Goal: Information Seeking & Learning: Learn about a topic

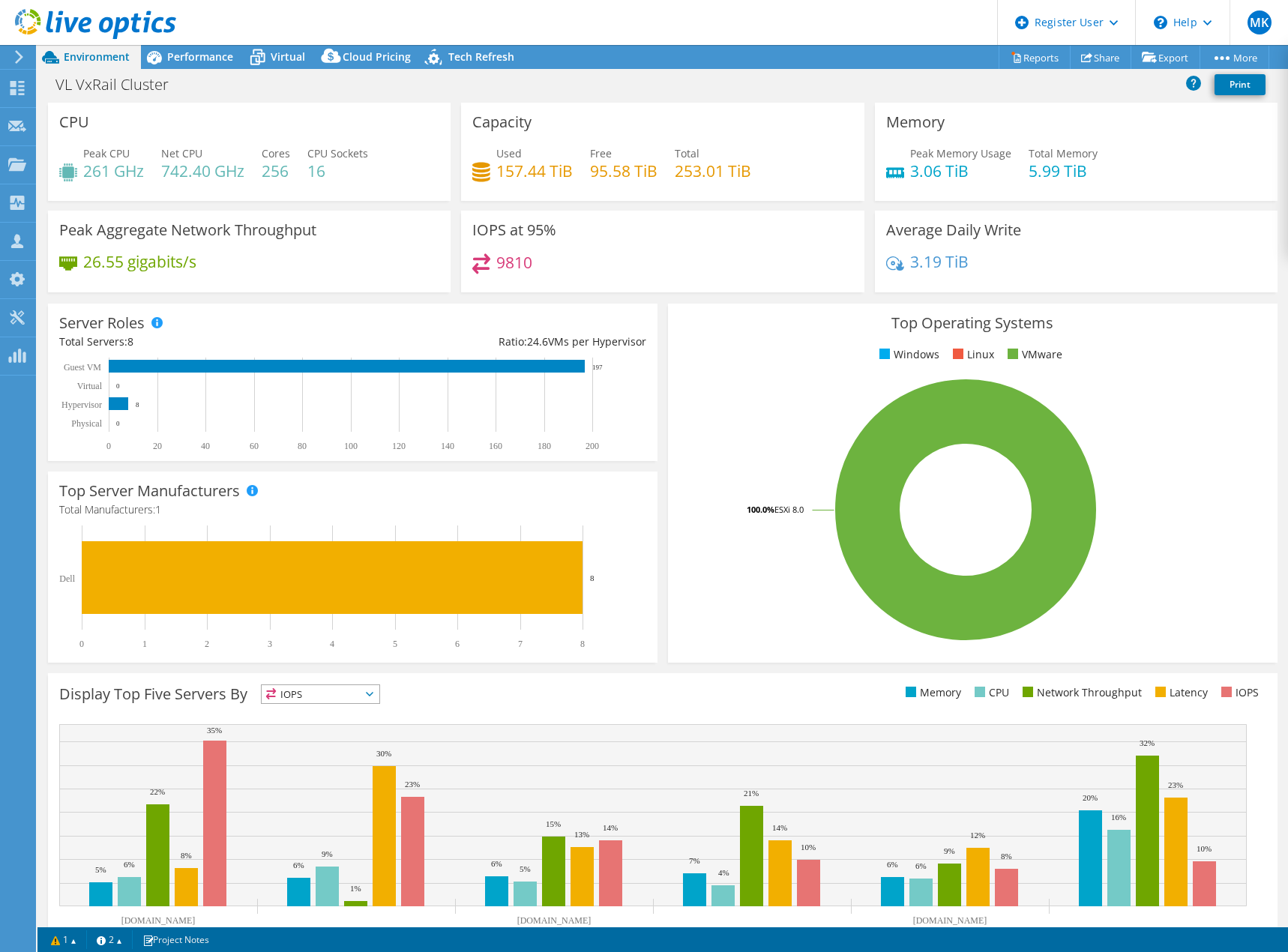
select select "EUFrankfurt"
select select "USD"
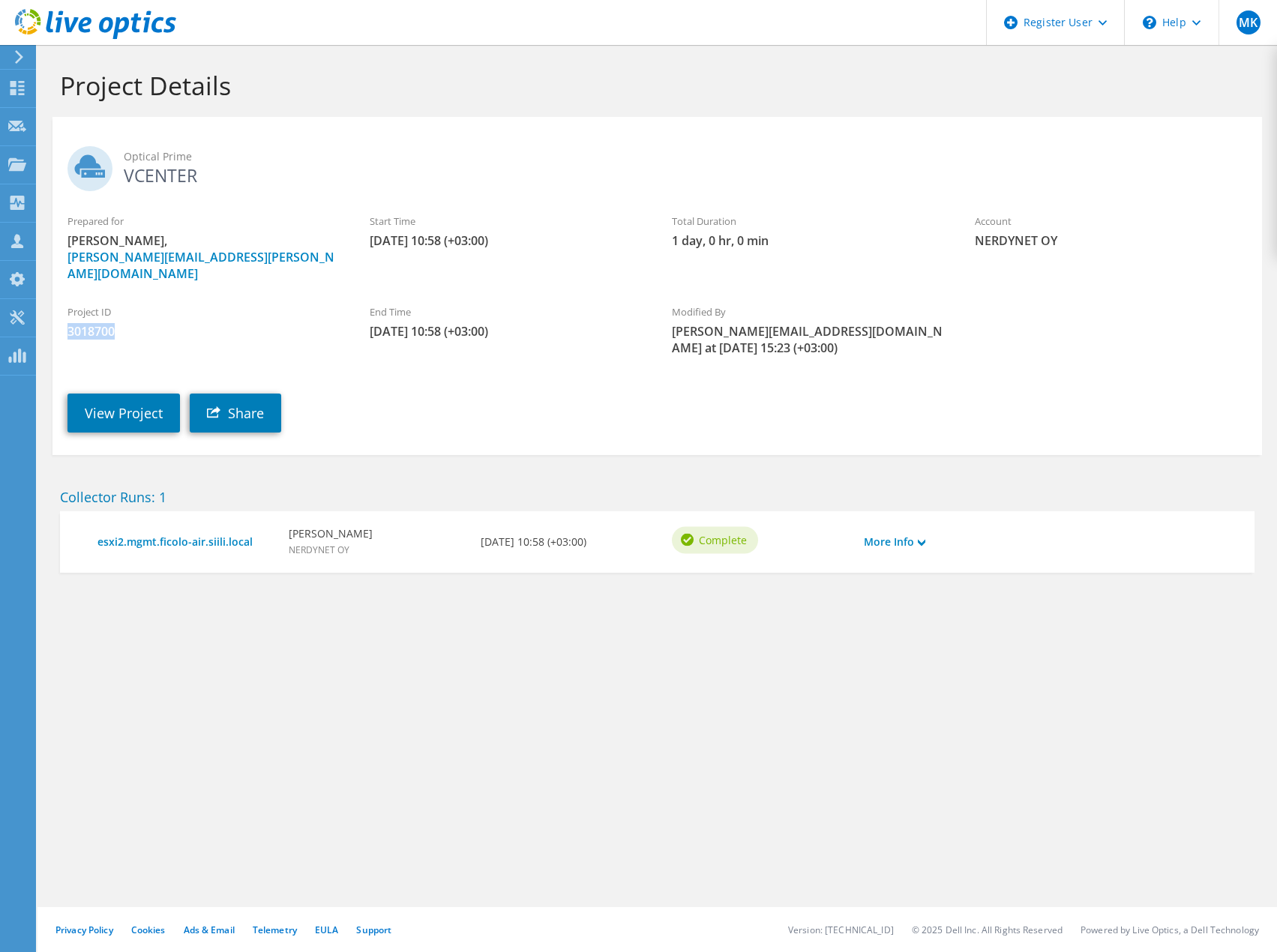
drag, startPoint x: 121, startPoint y: 317, endPoint x: 66, endPoint y: 319, distance: 55.0
click at [66, 319] on div "Project ID 3018700" at bounding box center [203, 321] width 302 height 50
copy span "3018700"
drag, startPoint x: 110, startPoint y: 391, endPoint x: 118, endPoint y: 395, distance: 8.9
click at [110, 394] on link "View Project" at bounding box center [124, 413] width 112 height 39
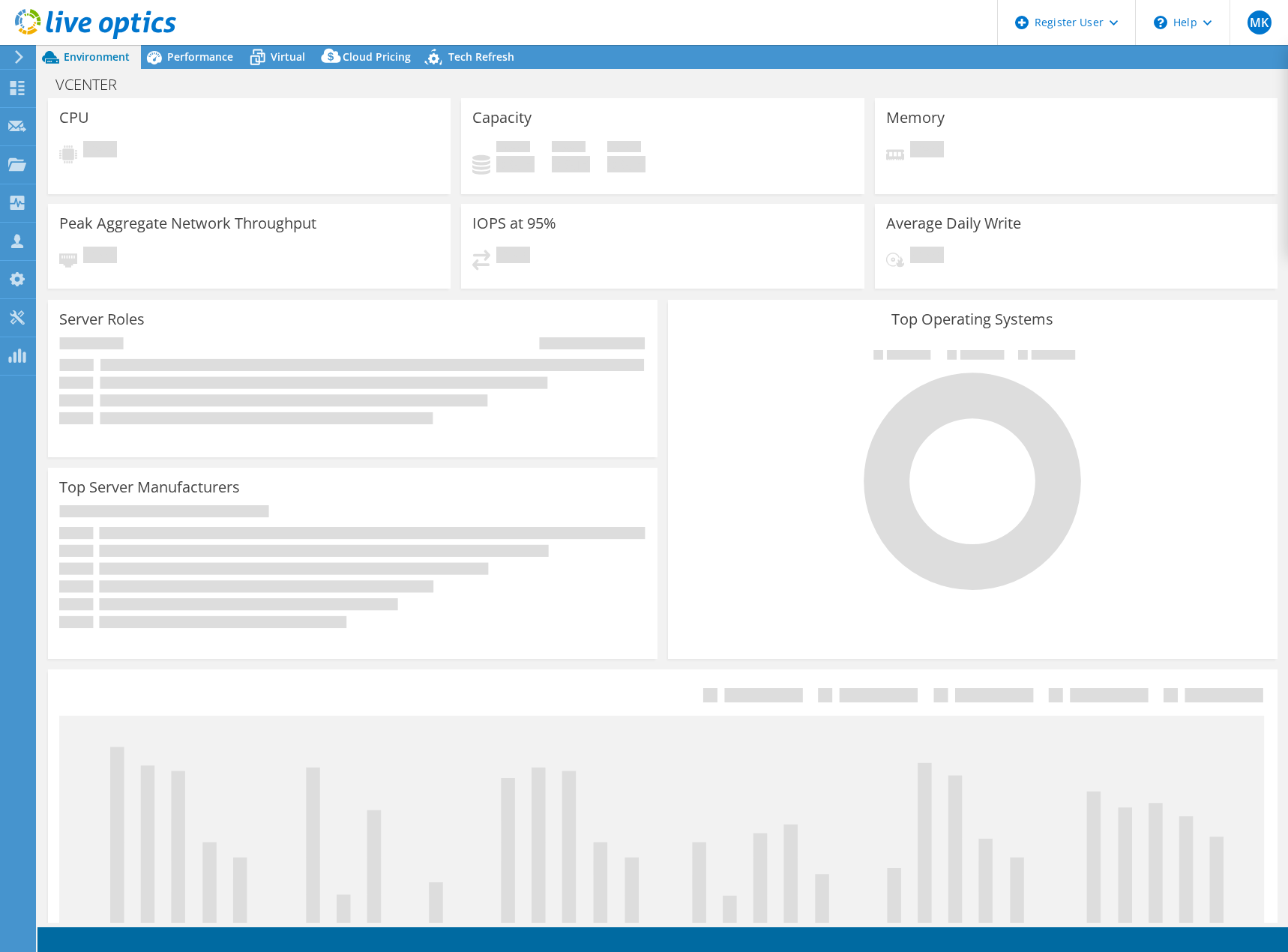
select select "EUFrankfurt"
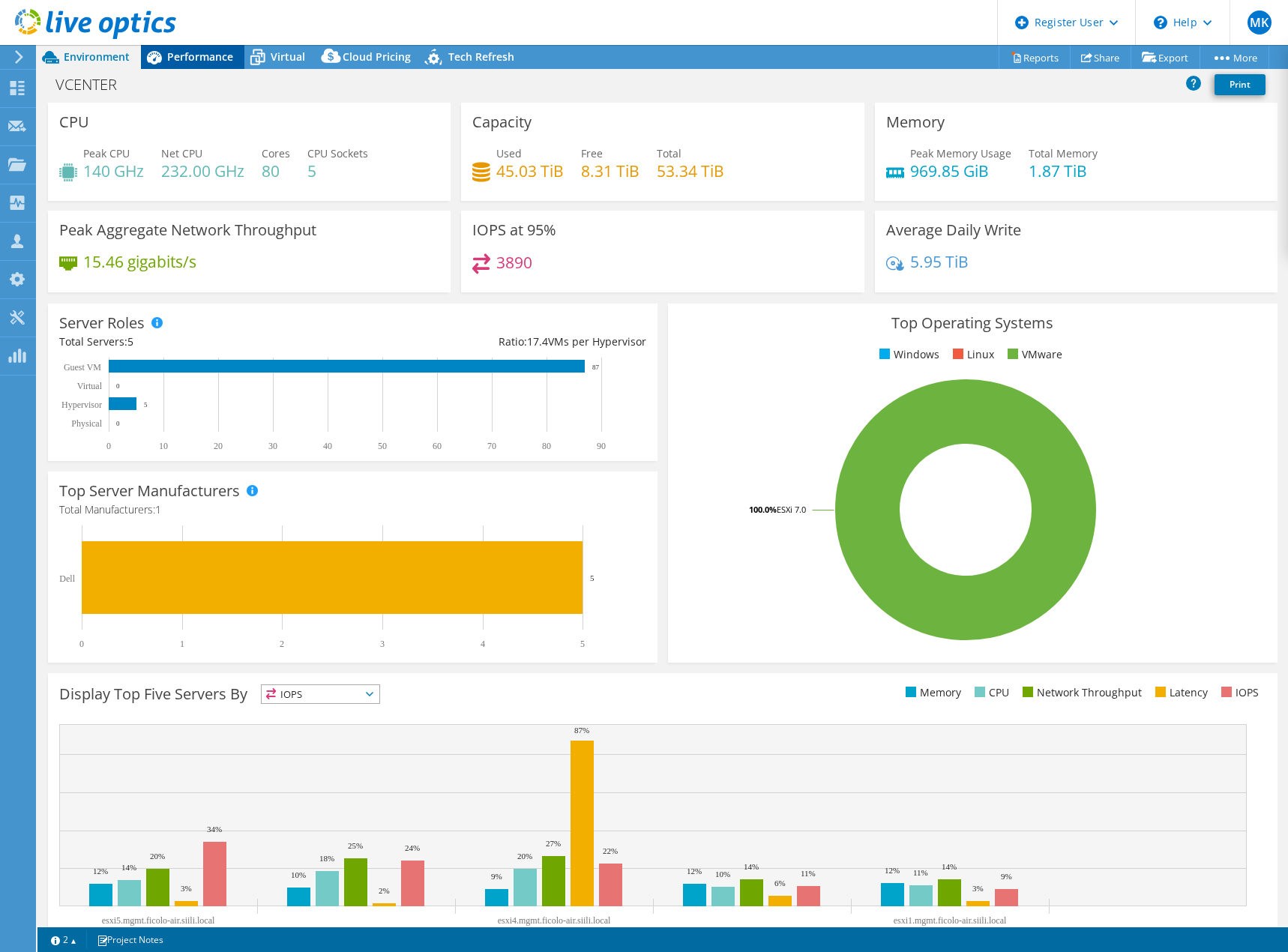
click at [192, 52] on span "Performance" at bounding box center [200, 57] width 66 height 14
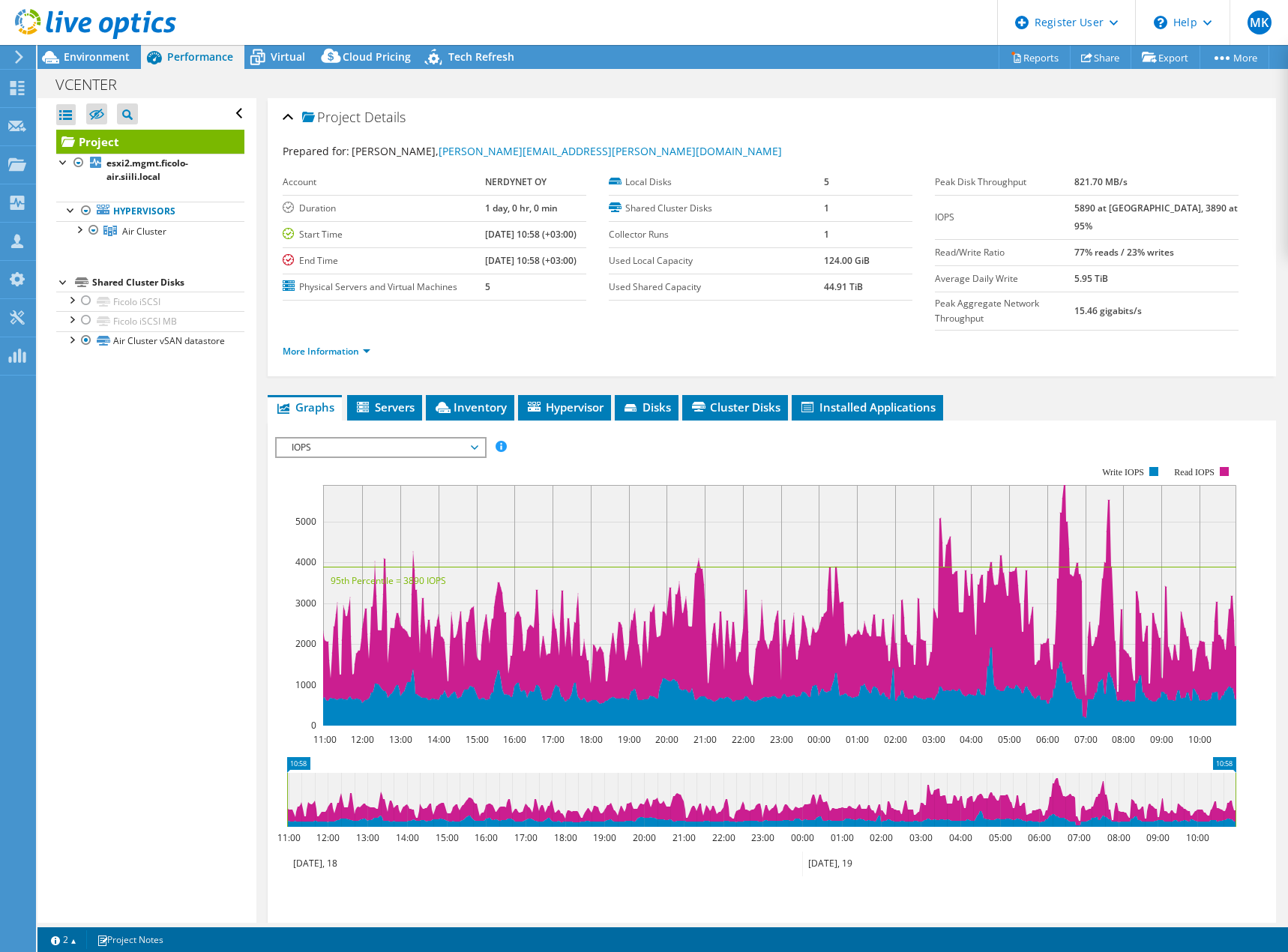
click at [313, 439] on span "IOPS" at bounding box center [380, 448] width 192 height 18
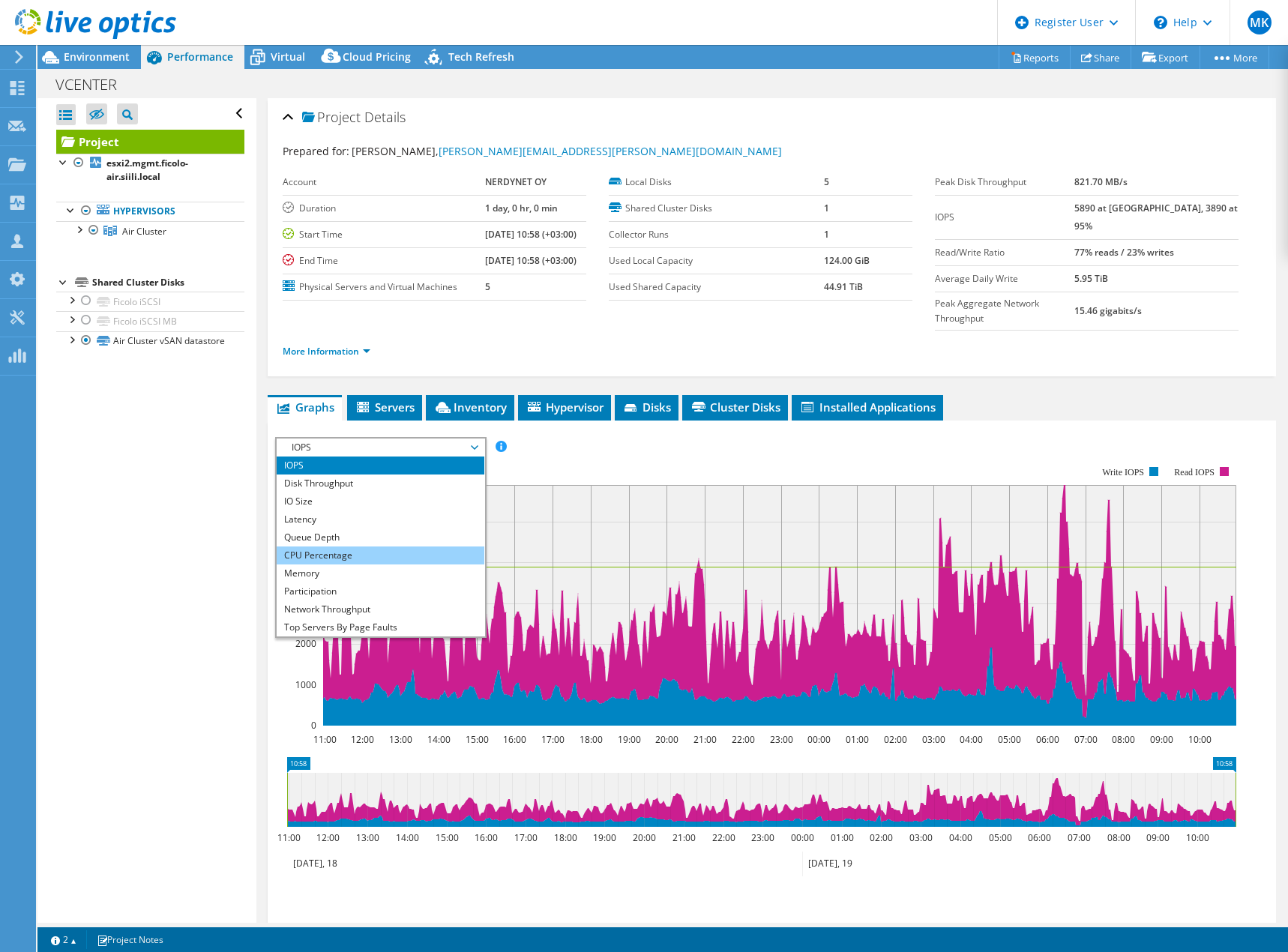
click at [345, 547] on li "CPU Percentage" at bounding box center [380, 556] width 208 height 18
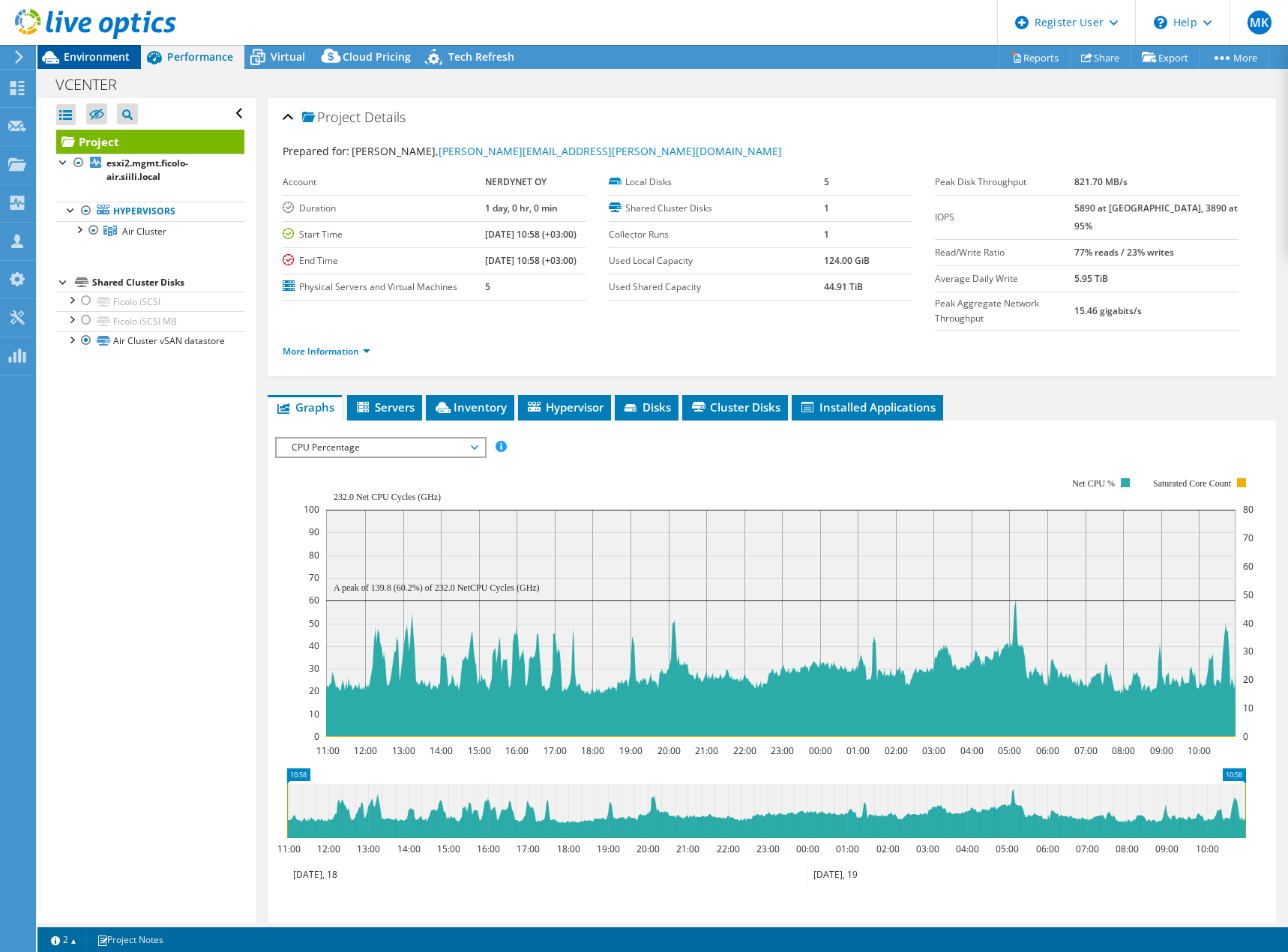
click at [86, 55] on span "Environment" at bounding box center [97, 57] width 66 height 14
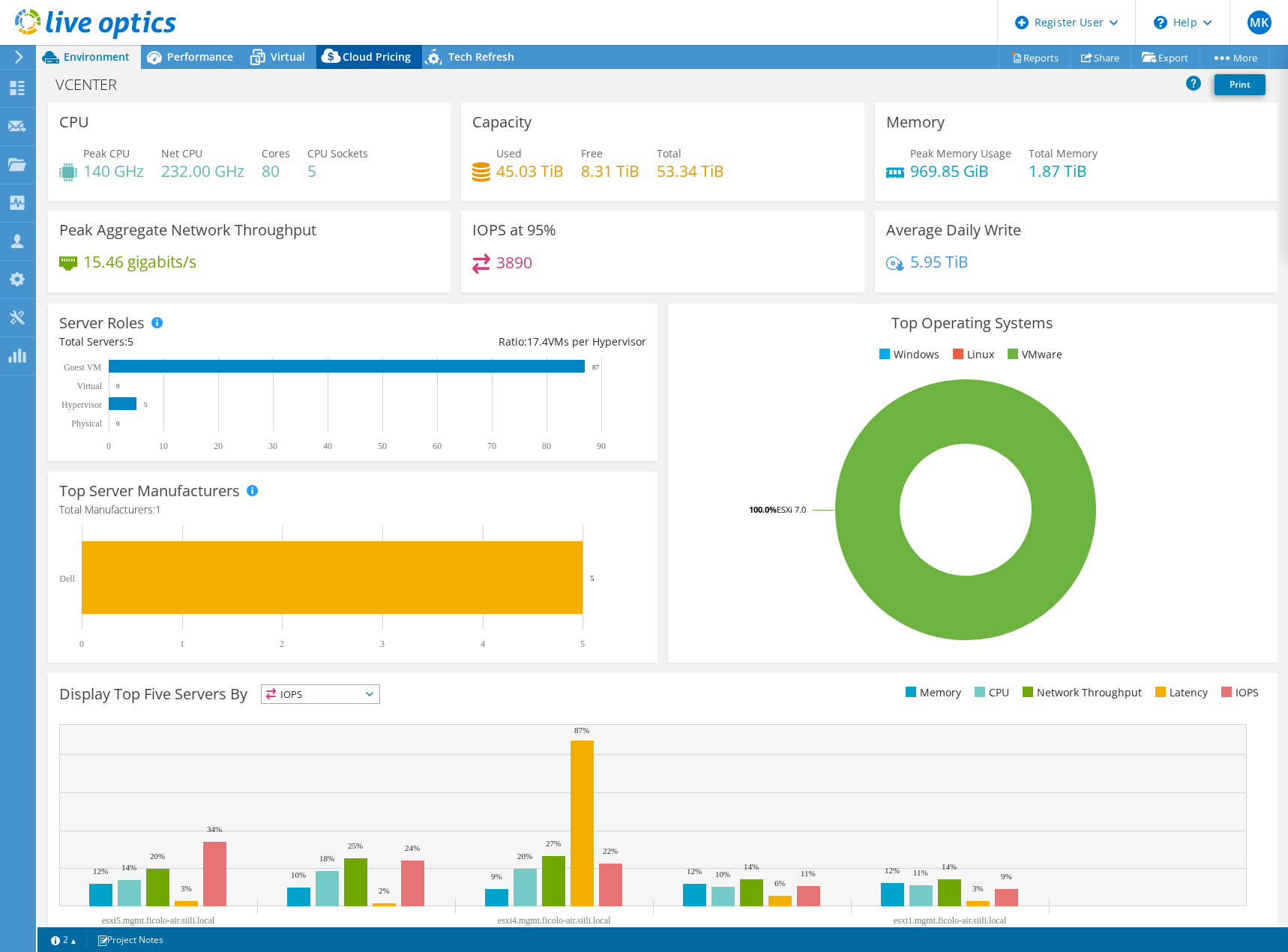
click at [368, 60] on span "Cloud Pricing" at bounding box center [377, 57] width 69 height 14
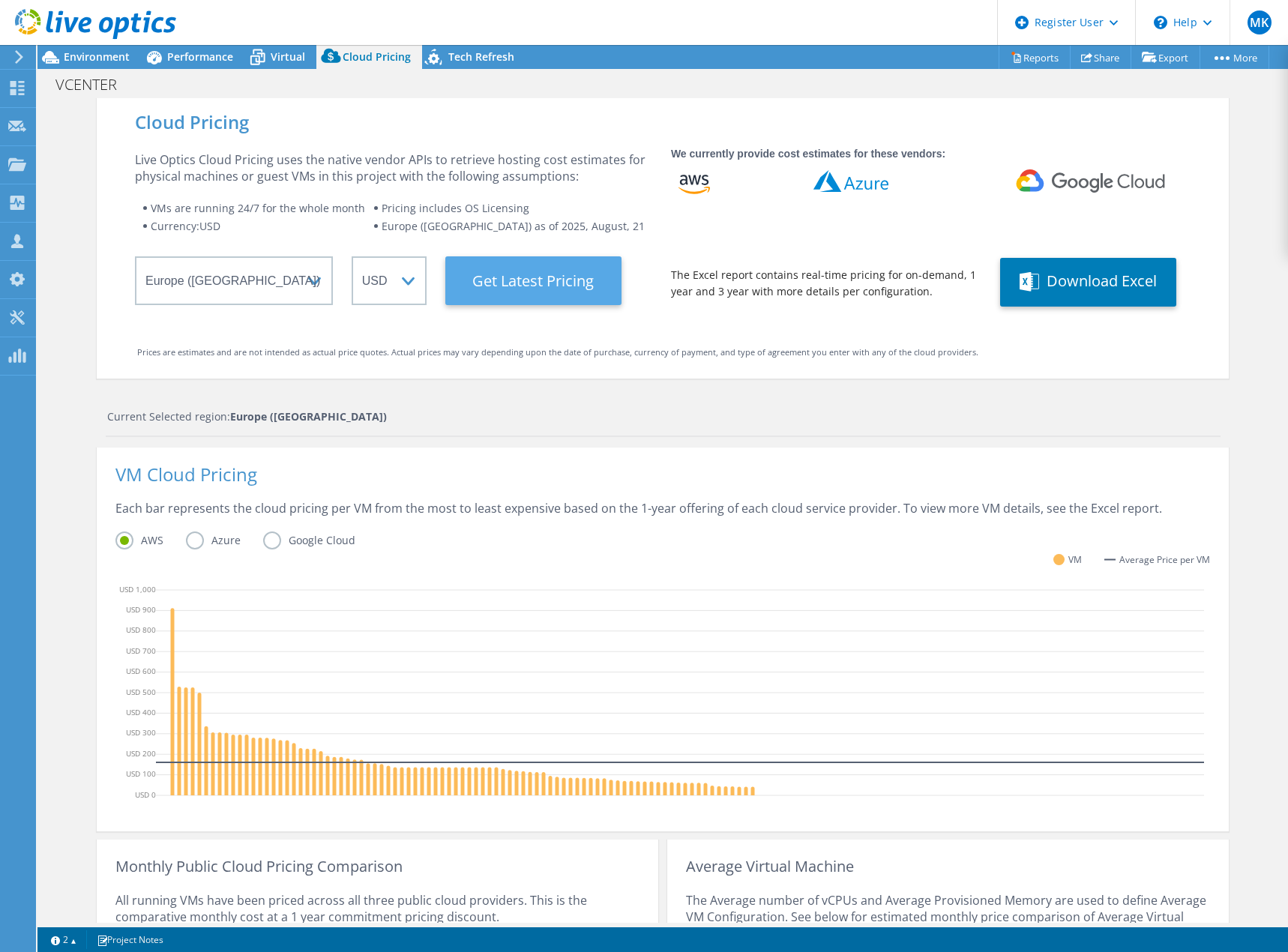
click at [497, 275] on Latest "Get Latest Pricing" at bounding box center [534, 281] width 176 height 49
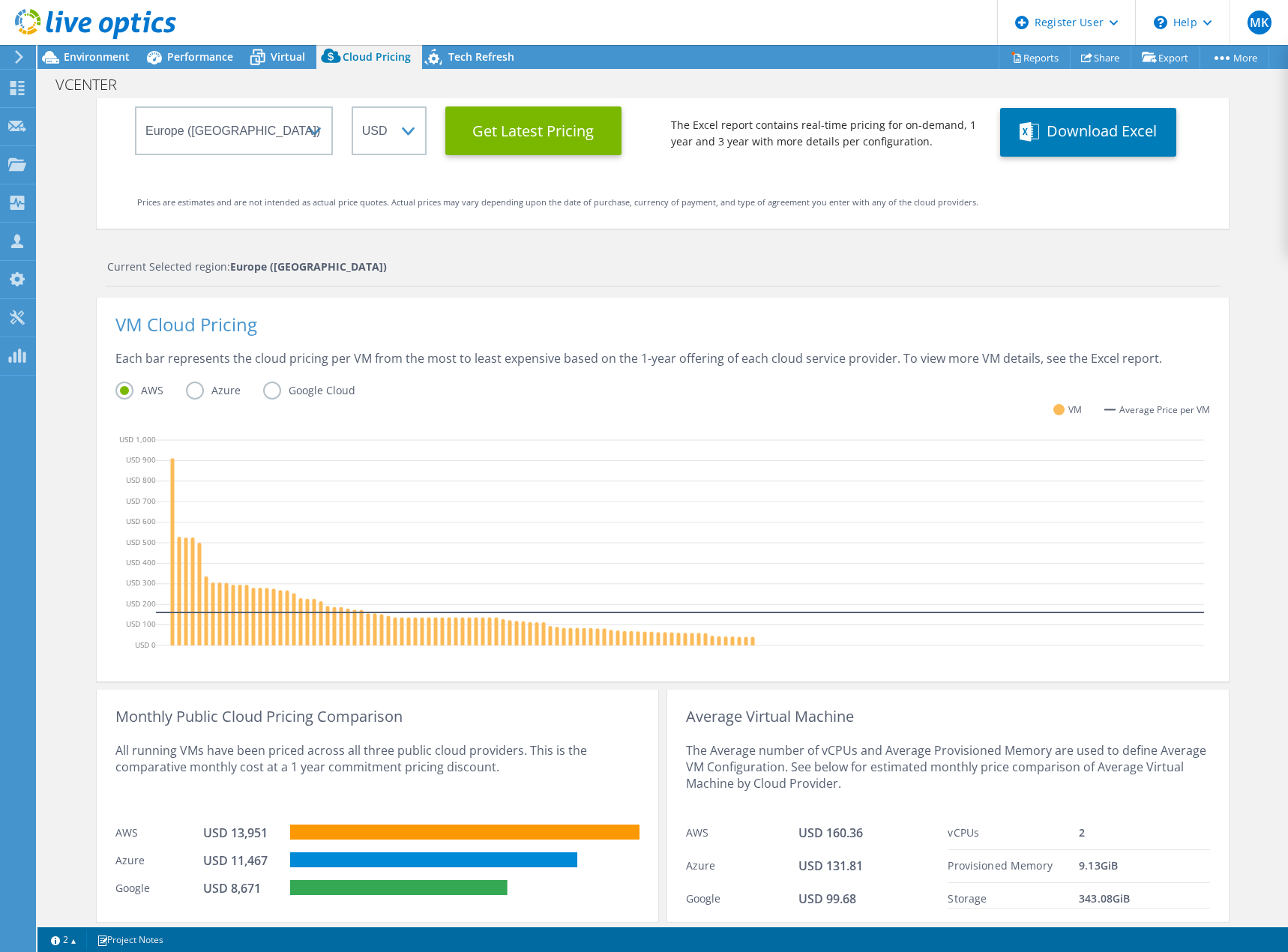
scroll to position [197, 0]
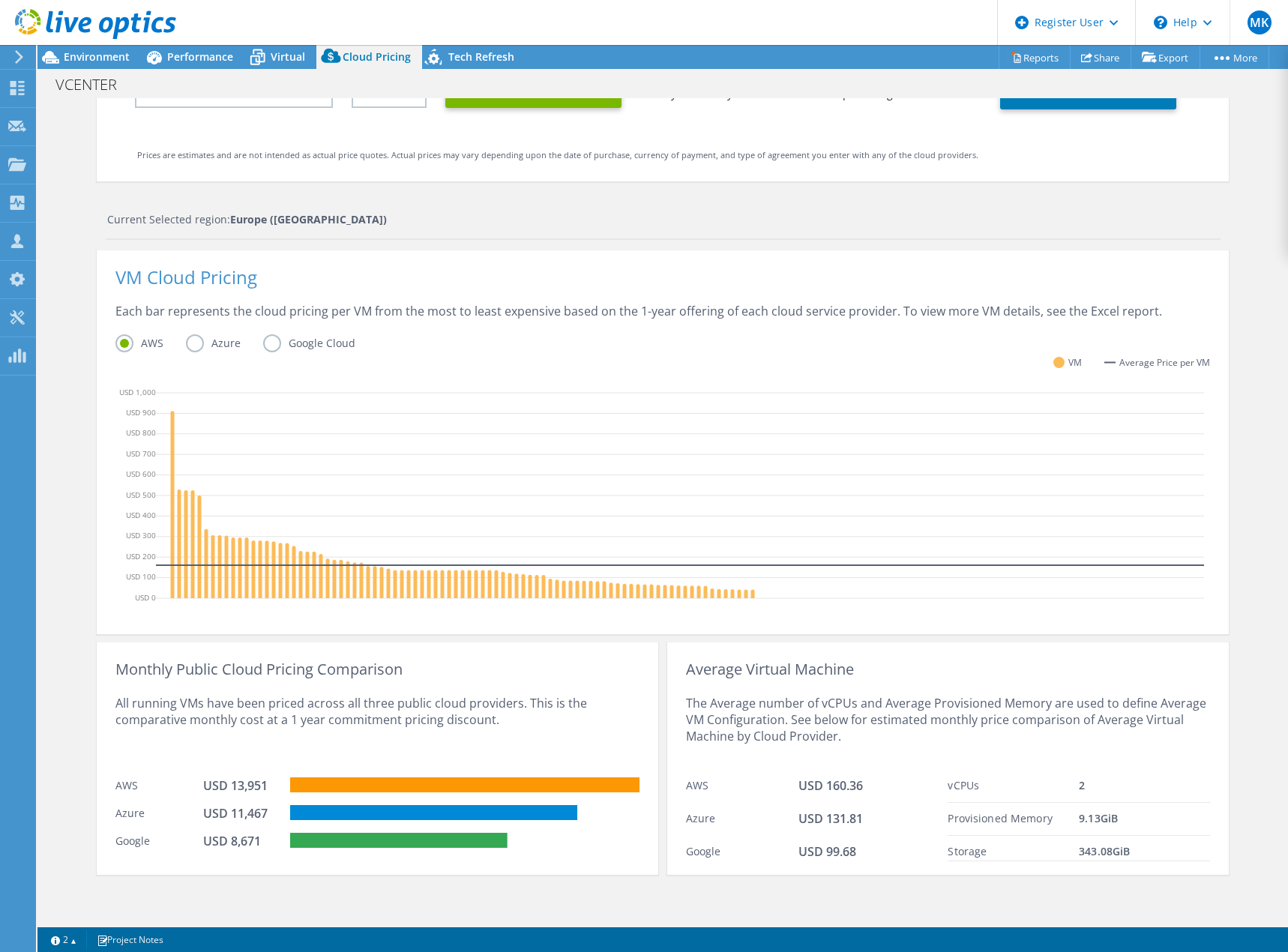
click at [187, 344] on label "Azure" at bounding box center [224, 344] width 77 height 18
click at [0, 0] on input "Azure" at bounding box center [0, 0] width 0 height 0
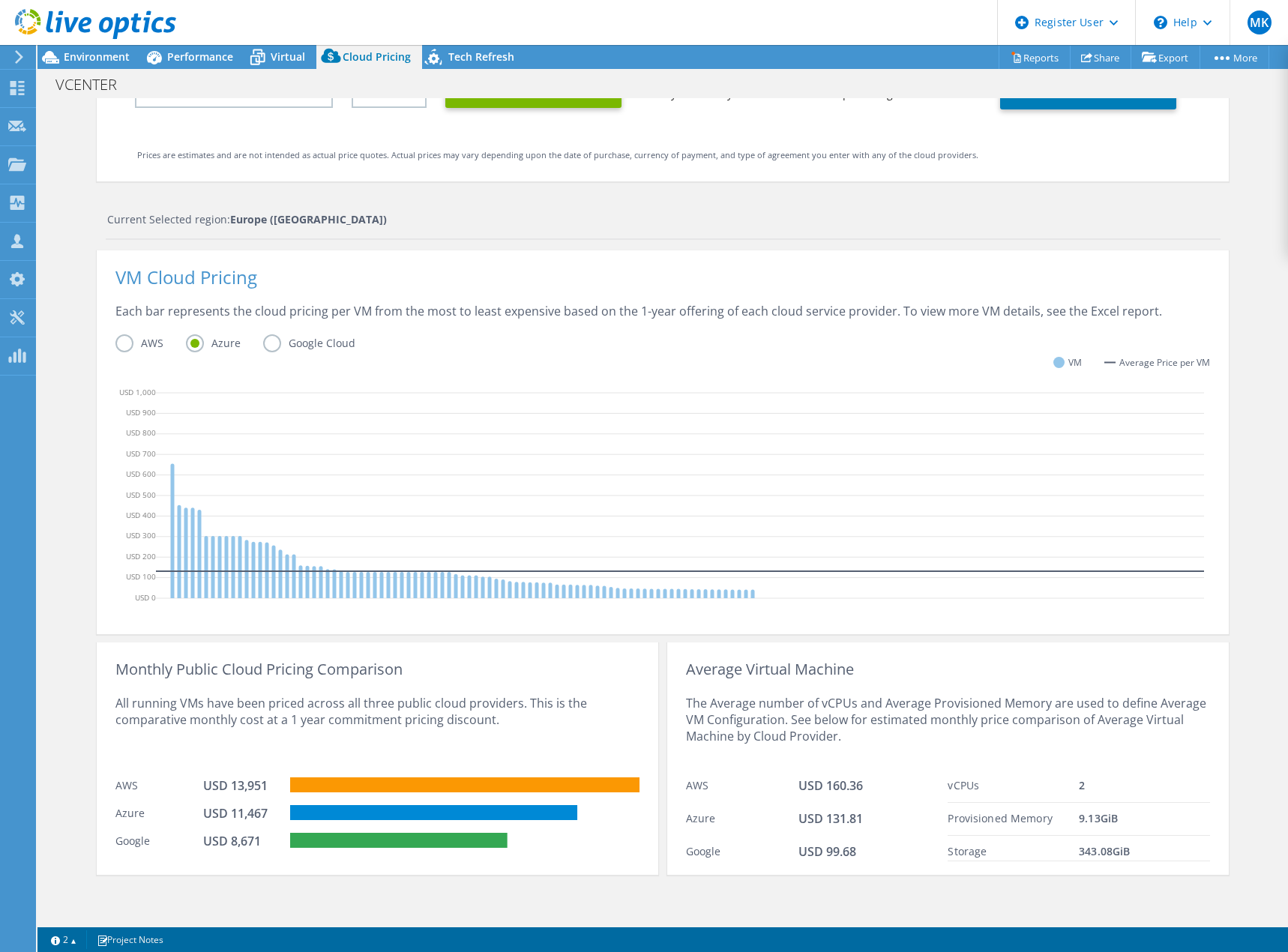
click at [124, 345] on label "AWS" at bounding box center [151, 344] width 70 height 18
click at [0, 0] on input "AWS" at bounding box center [0, 0] width 0 height 0
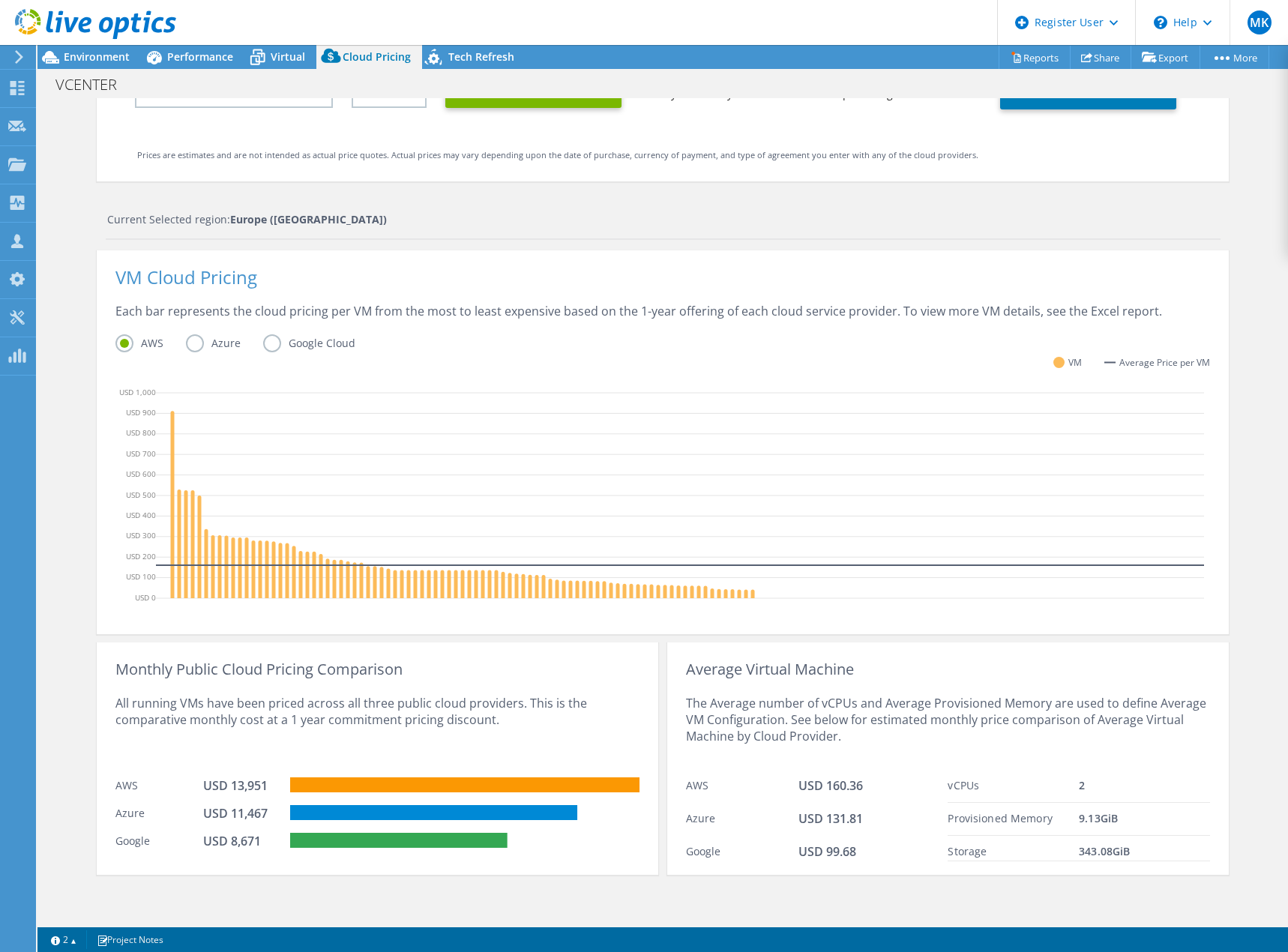
click at [267, 344] on label "Google Cloud" at bounding box center [321, 344] width 115 height 18
click at [0, 0] on input "Google Cloud" at bounding box center [0, 0] width 0 height 0
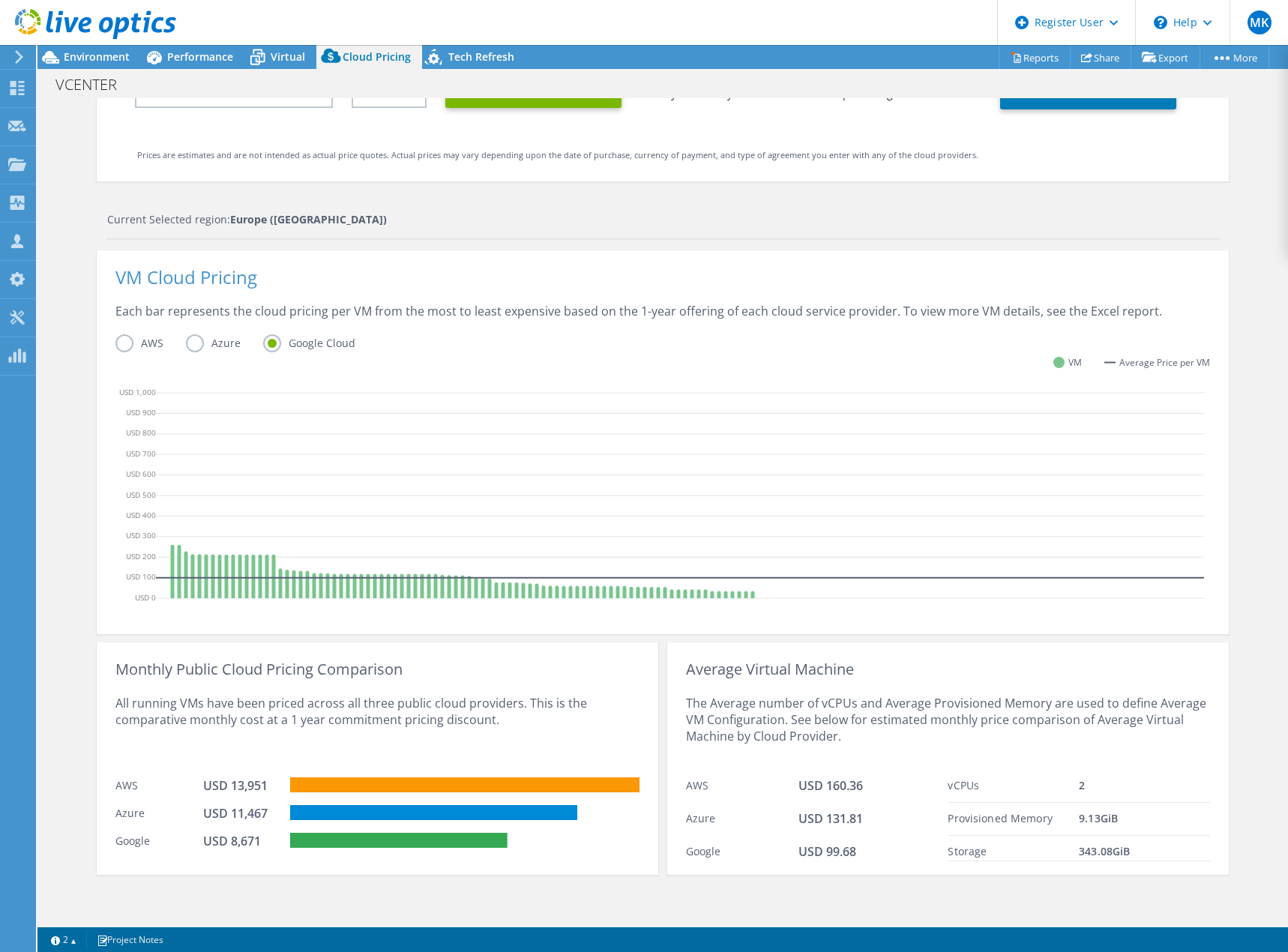
click at [119, 341] on label "AWS" at bounding box center [151, 344] width 70 height 18
click at [0, 0] on input "AWS" at bounding box center [0, 0] width 0 height 0
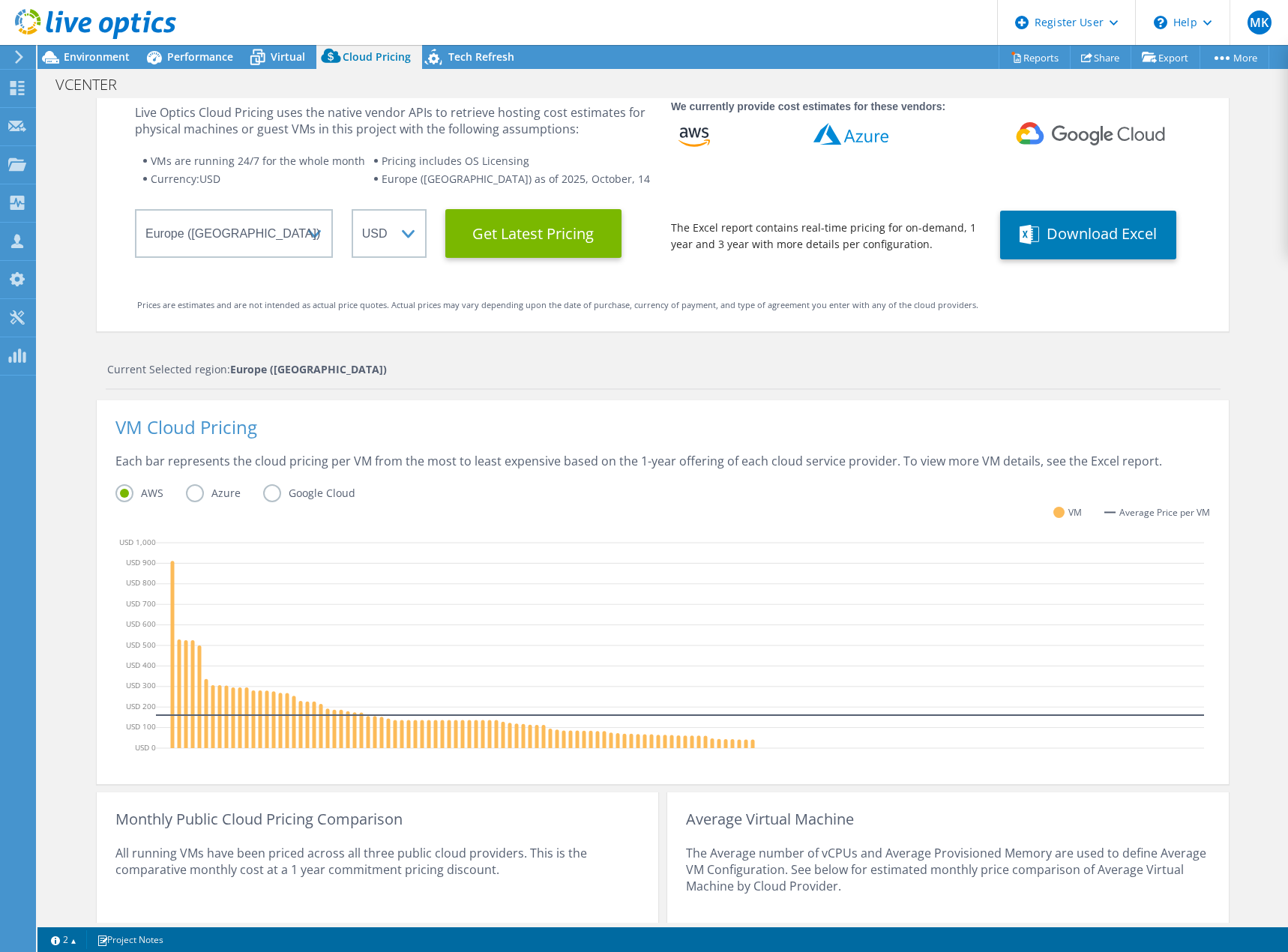
scroll to position [0, 0]
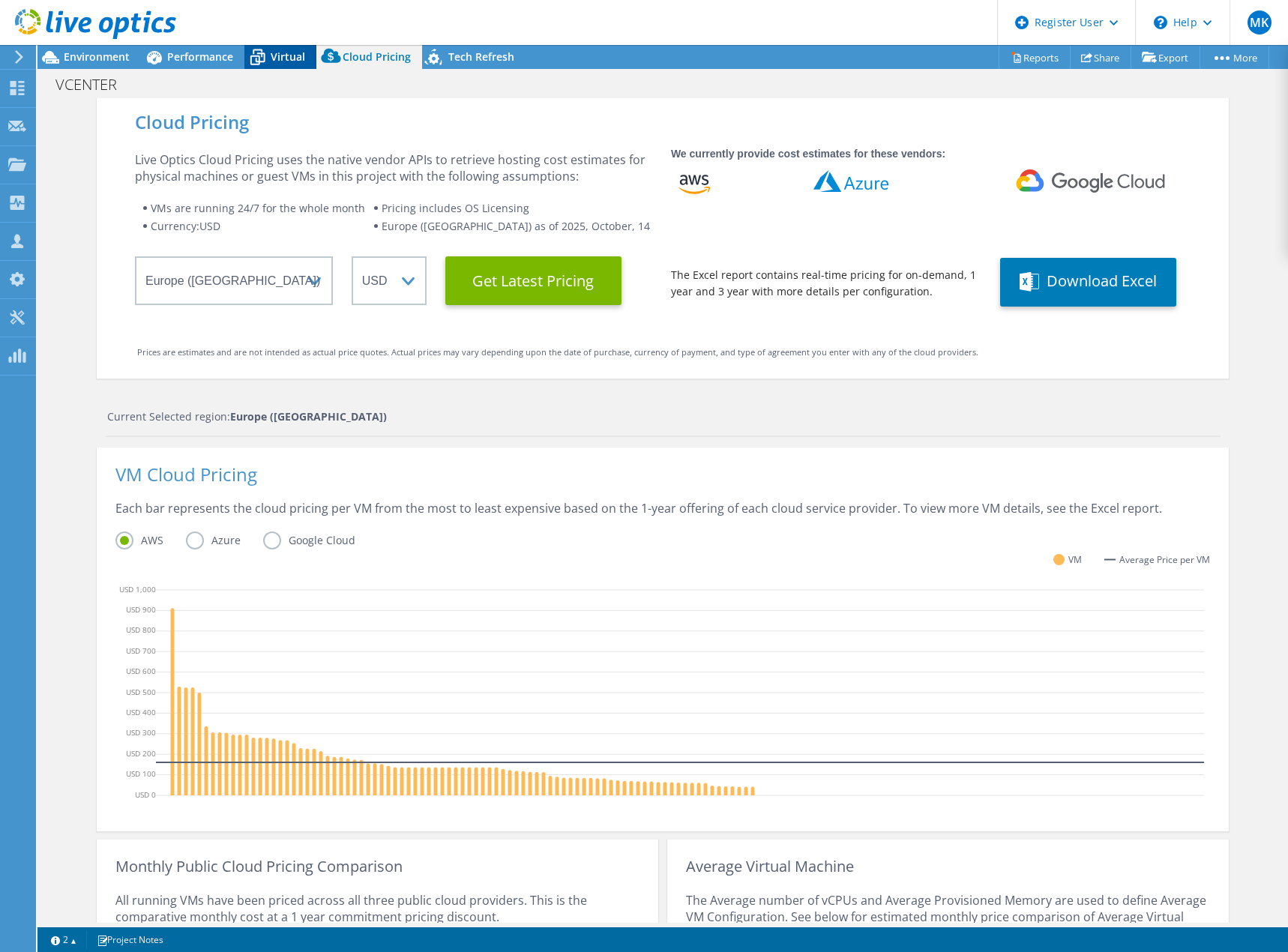
click at [279, 55] on span "Virtual" at bounding box center [288, 57] width 35 height 14
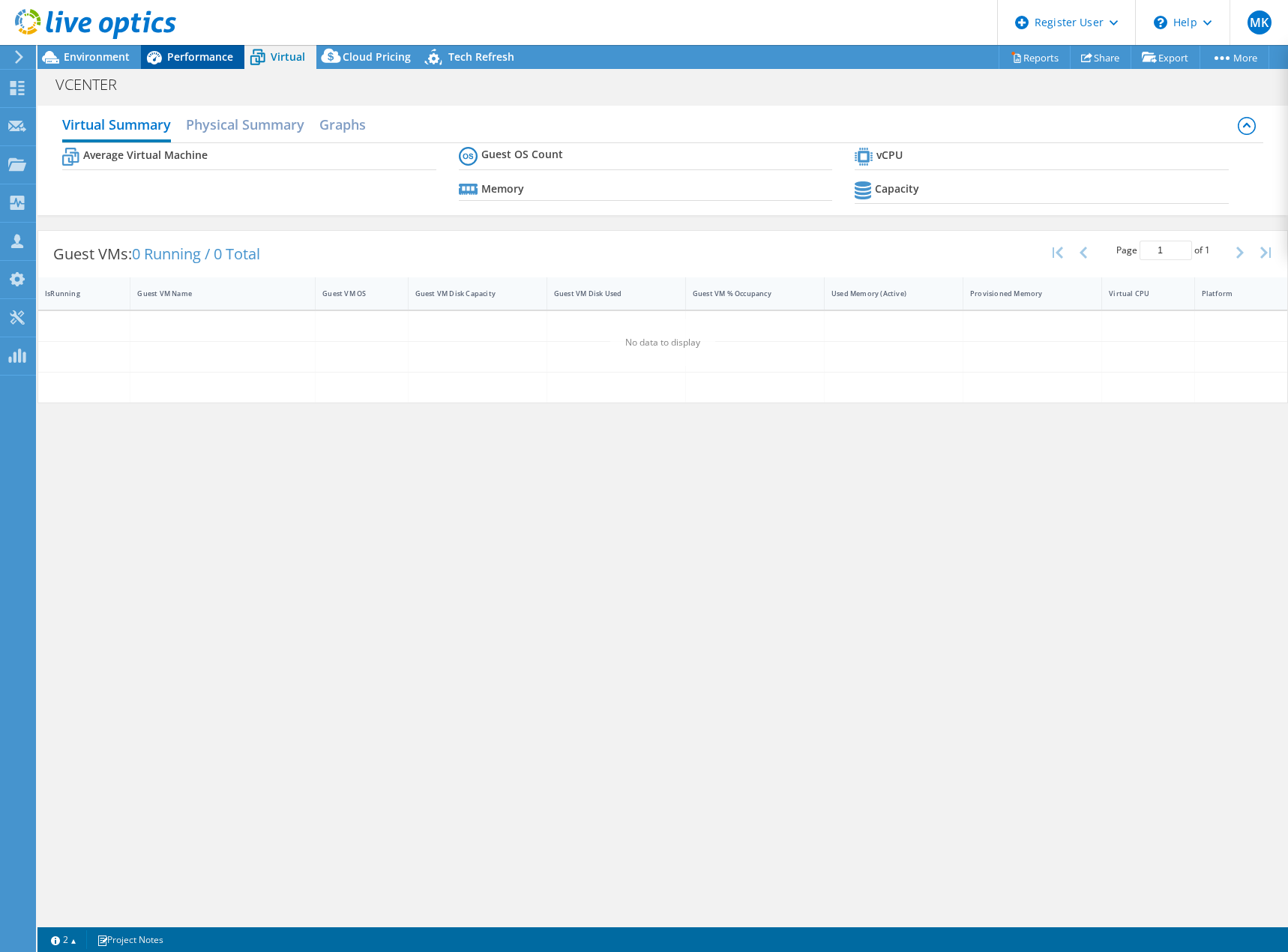
click at [209, 55] on span "Performance" at bounding box center [200, 57] width 66 height 14
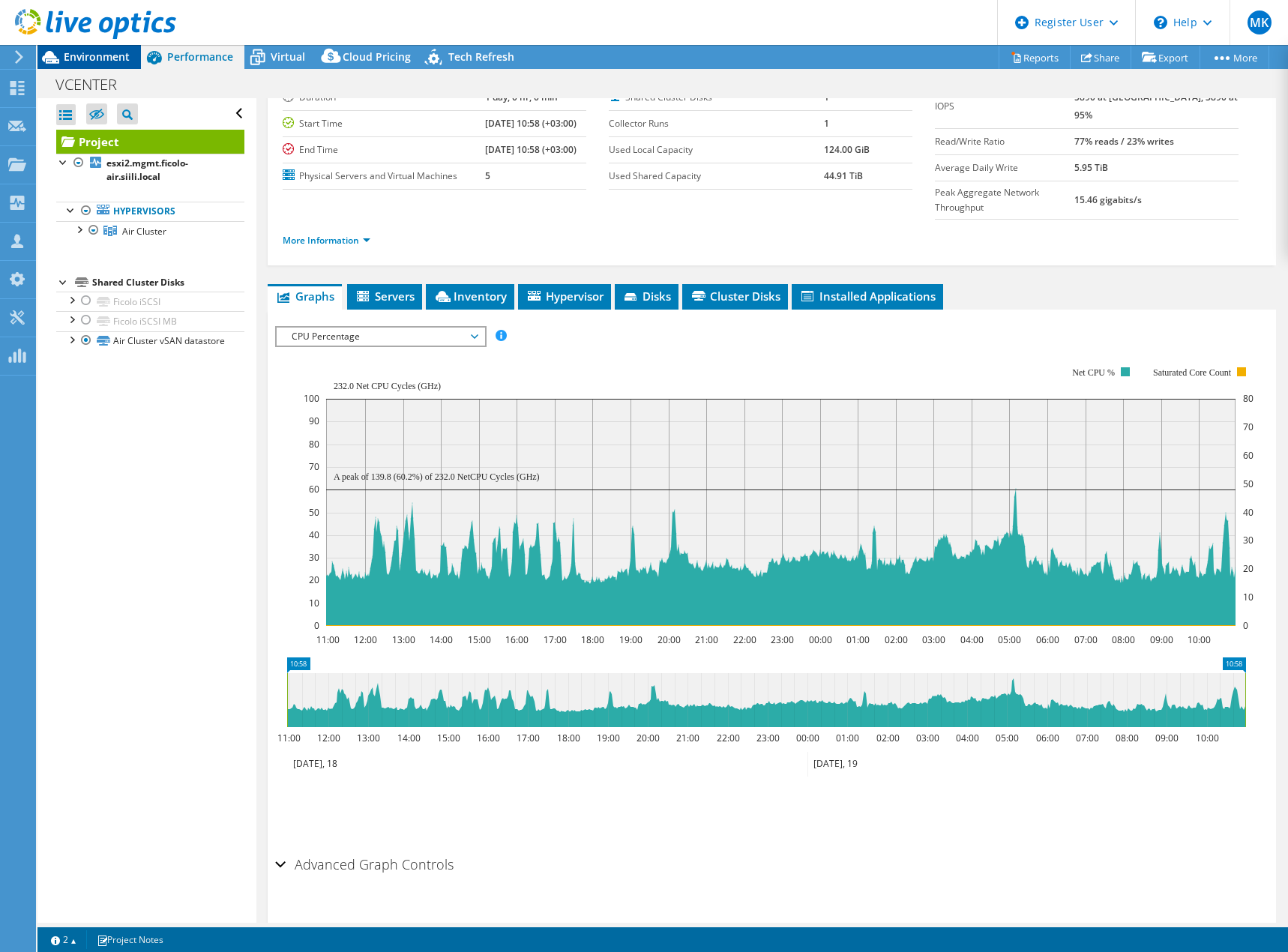
click at [90, 55] on span "Environment" at bounding box center [97, 57] width 66 height 14
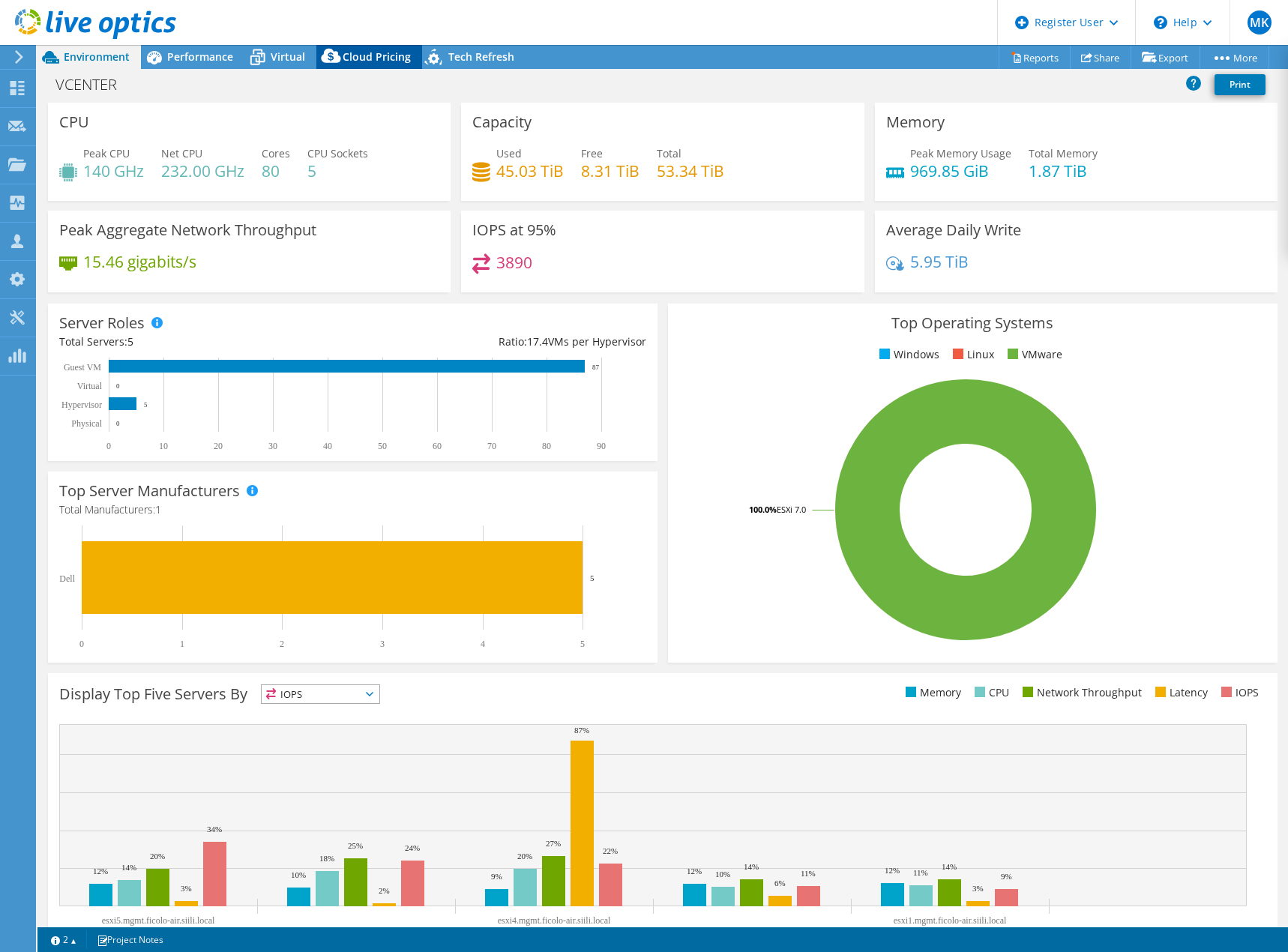
click at [372, 53] on span "Cloud Pricing" at bounding box center [377, 57] width 69 height 14
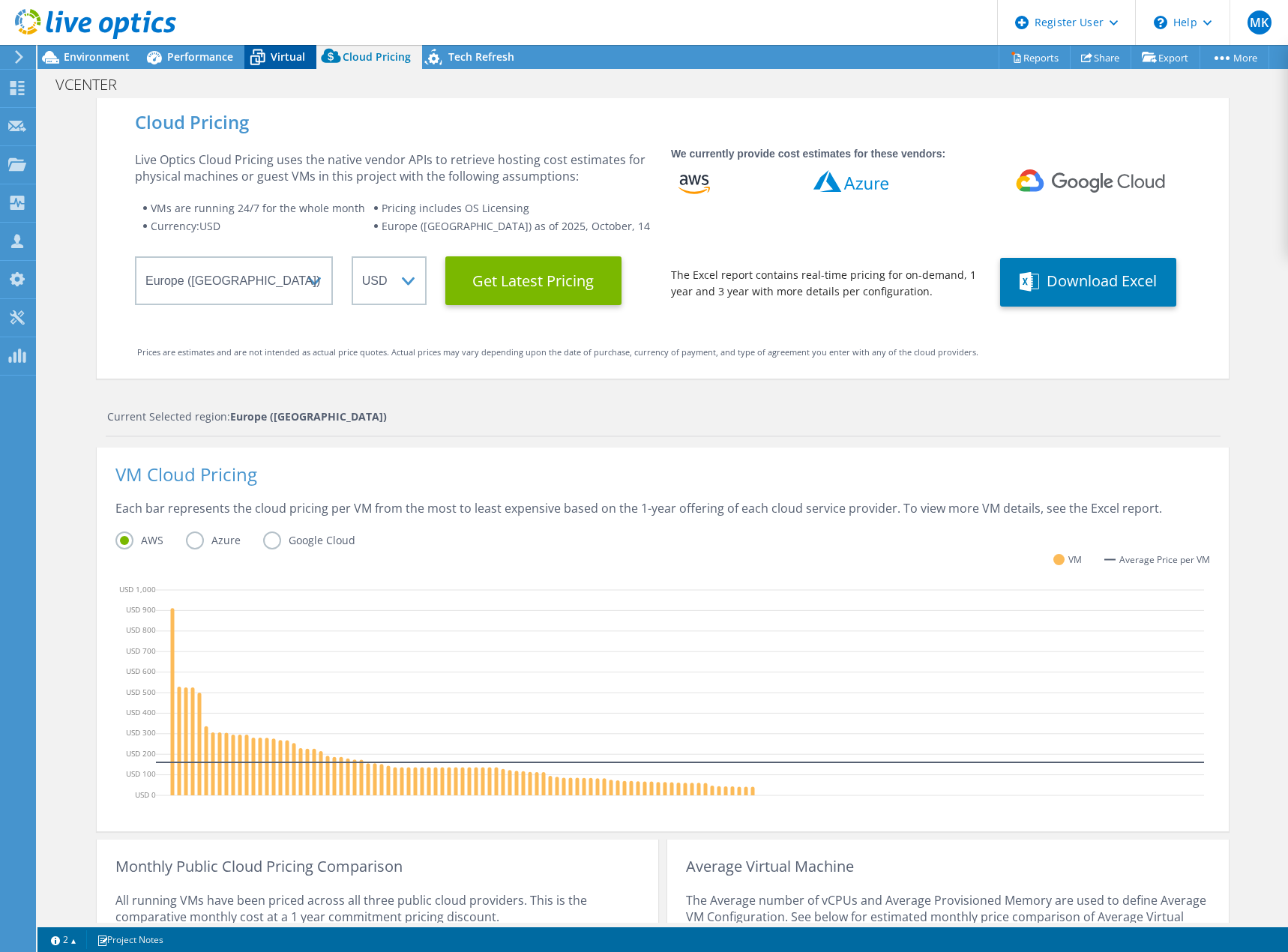
click at [291, 52] on span "Virtual" at bounding box center [288, 57] width 35 height 14
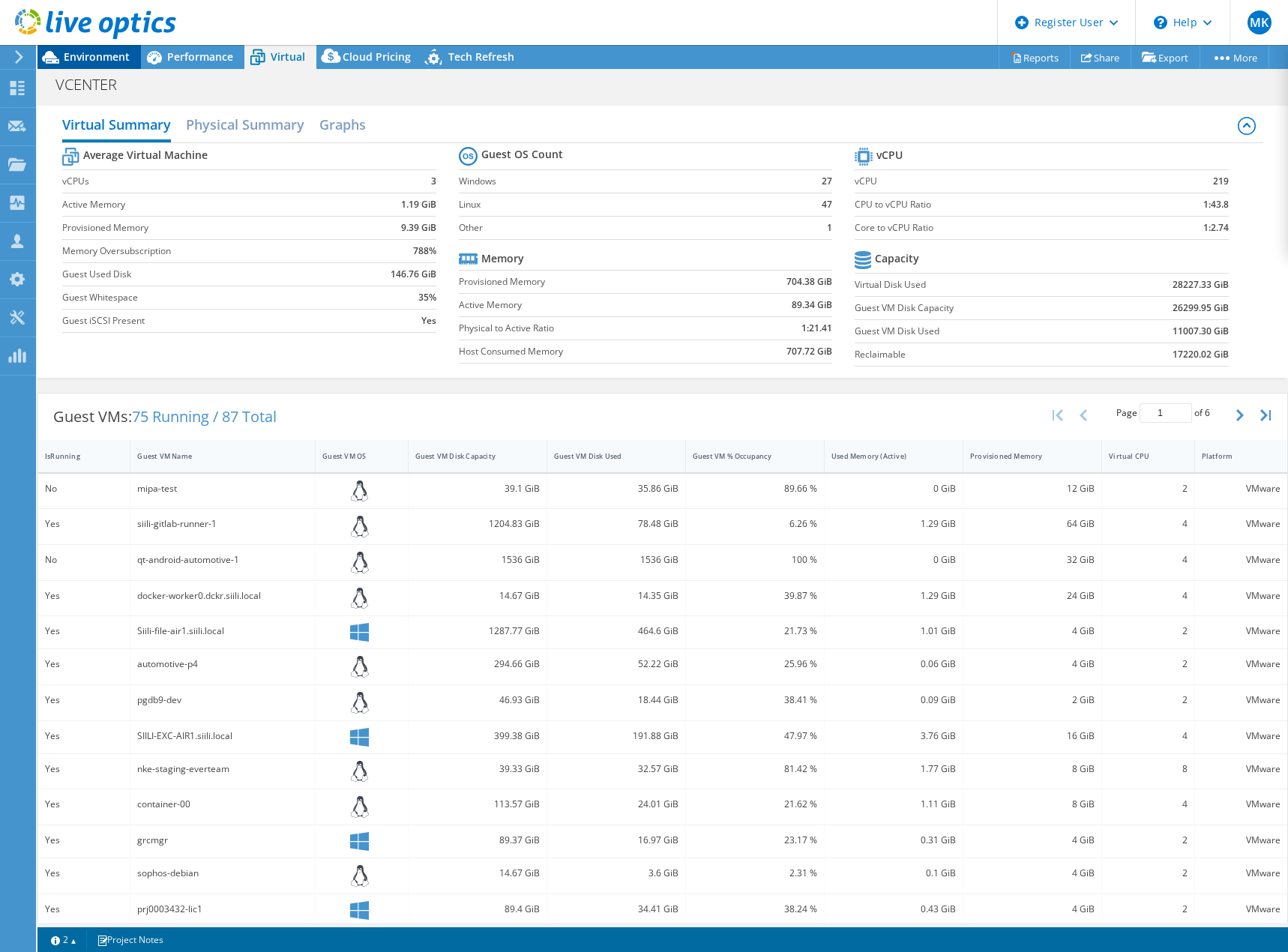
click at [85, 54] on span "Environment" at bounding box center [97, 57] width 66 height 14
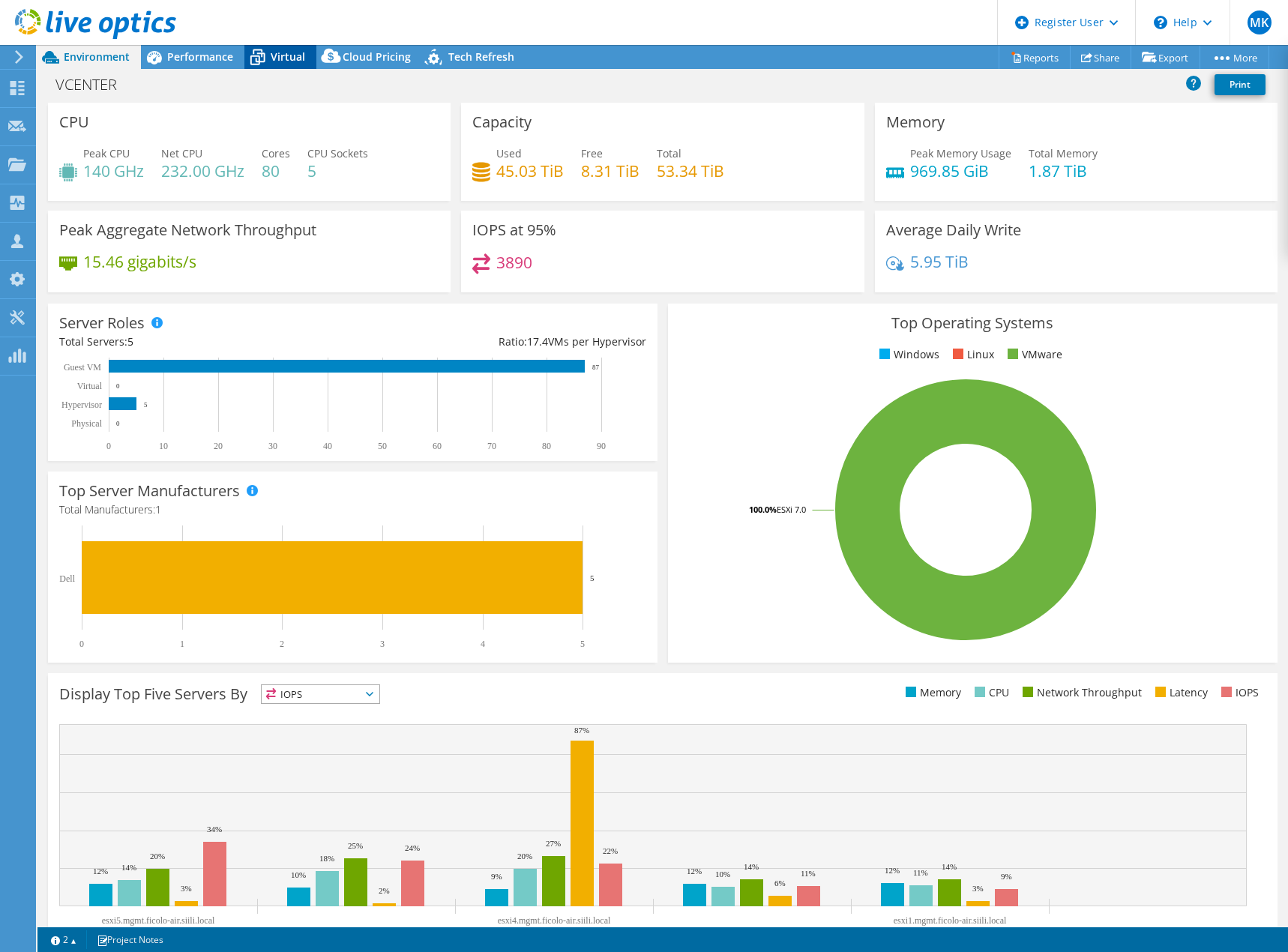
click at [289, 57] on span "Virtual" at bounding box center [288, 57] width 35 height 14
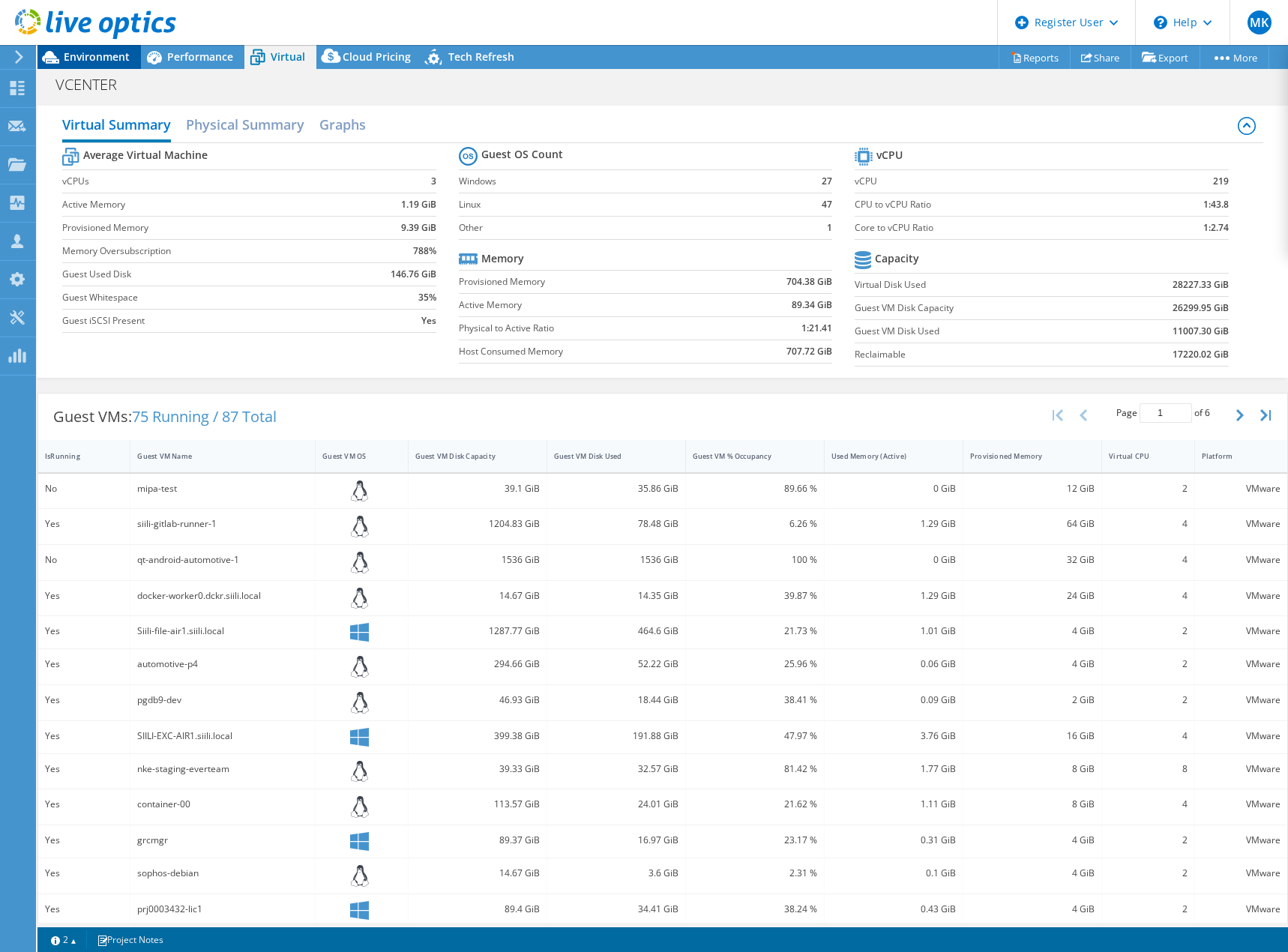
click at [90, 55] on span "Environment" at bounding box center [97, 57] width 66 height 14
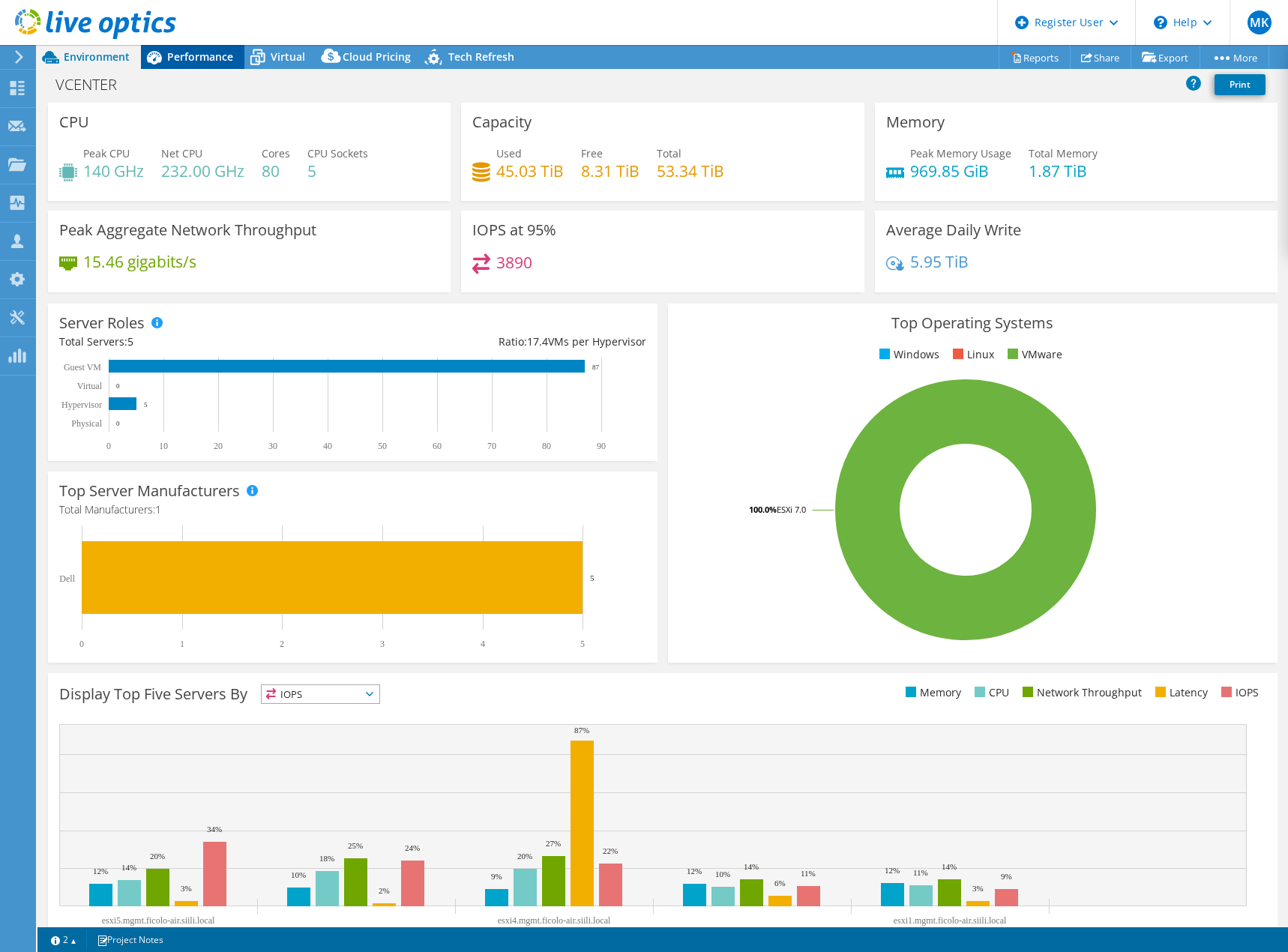
click at [202, 62] on span "Performance" at bounding box center [200, 57] width 66 height 14
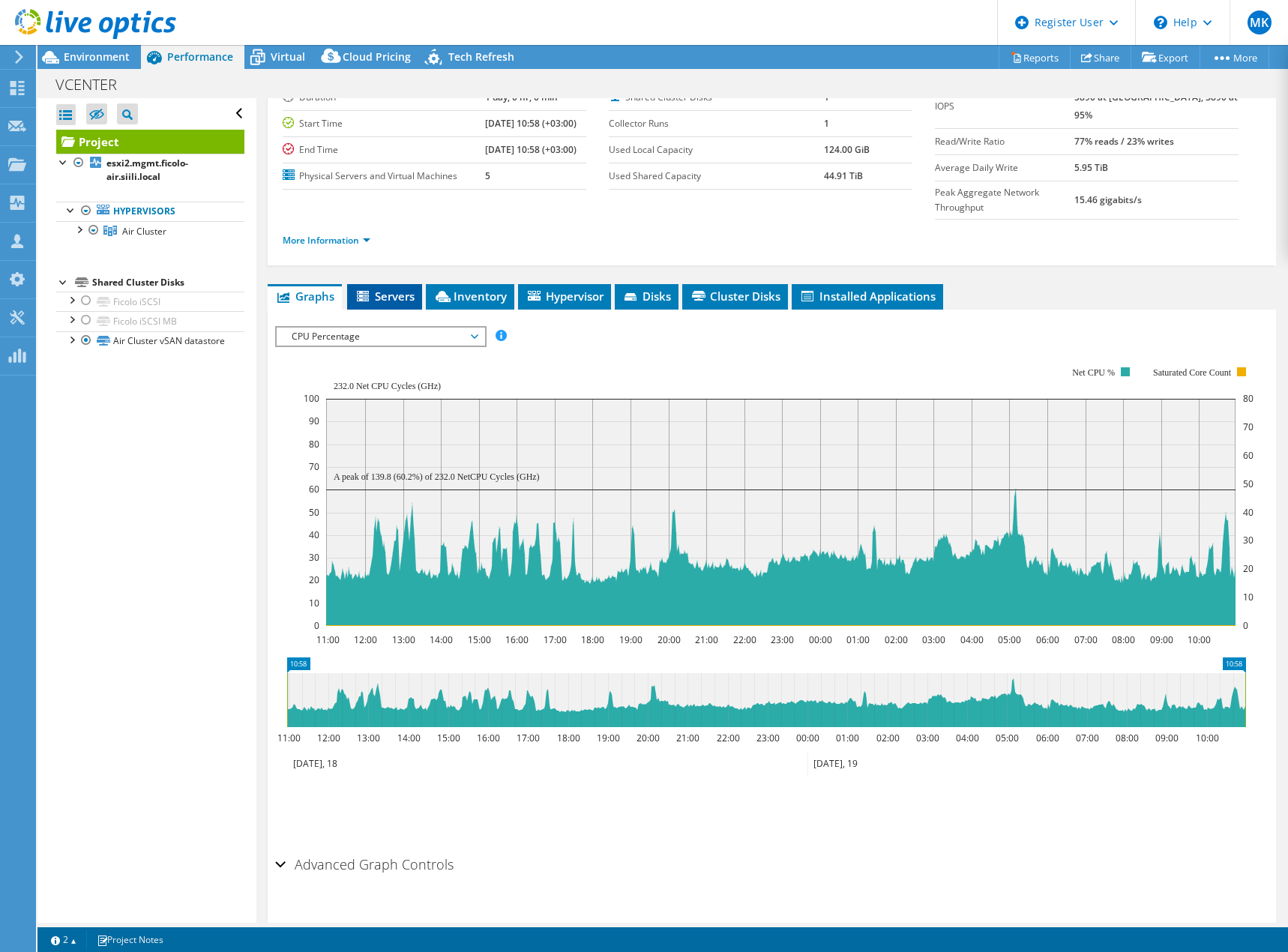
click at [393, 289] on span "Servers" at bounding box center [384, 296] width 60 height 15
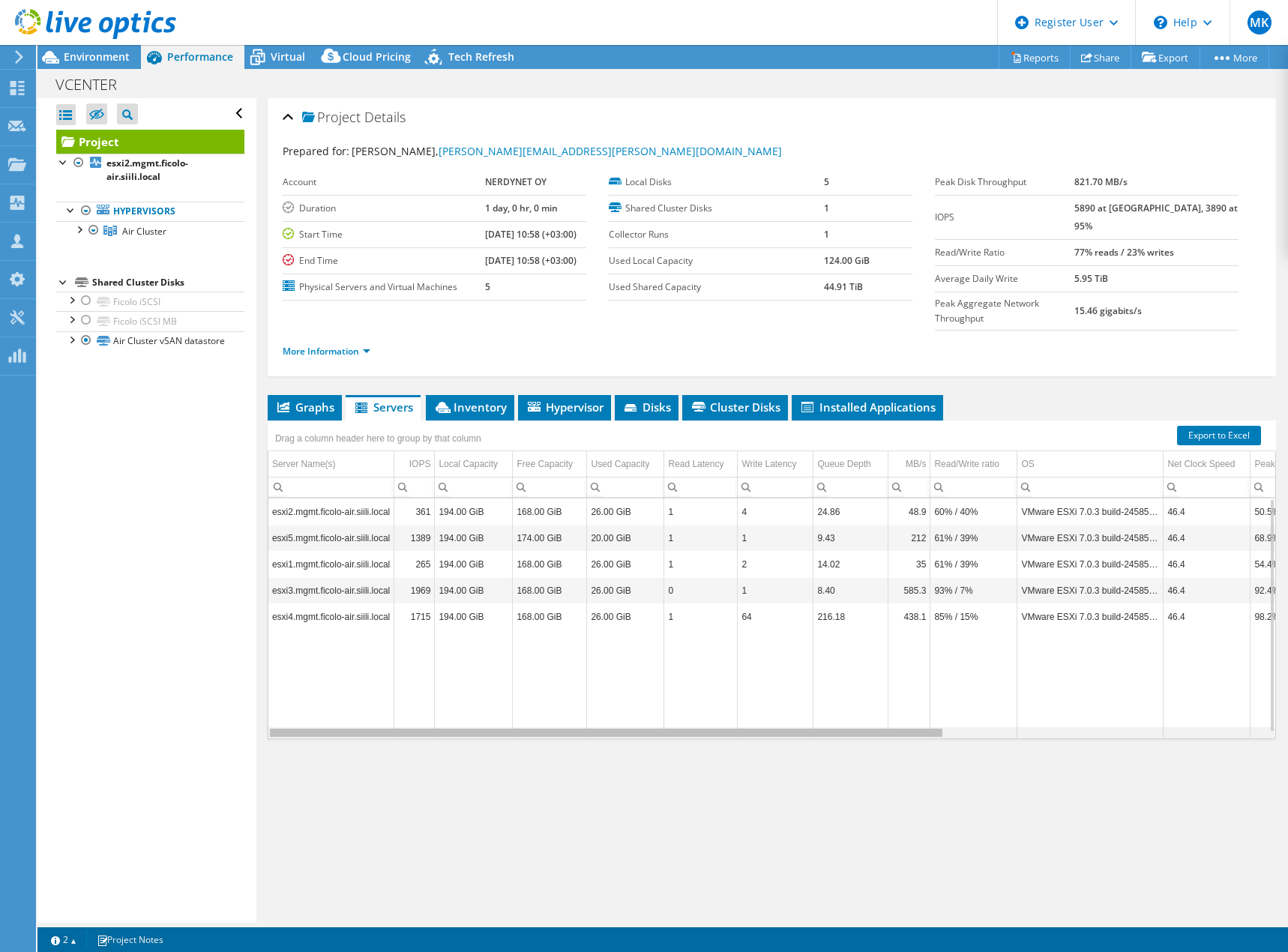
drag, startPoint x: 884, startPoint y: 707, endPoint x: 788, endPoint y: 701, distance: 96.2
click at [791, 702] on body "MK Dell User Marko Kortetmaki Marko.Kortetmaki@dell.com Dell My Profile Log Out…" at bounding box center [644, 476] width 1288 height 952
click at [319, 345] on link "More Information" at bounding box center [326, 351] width 88 height 12
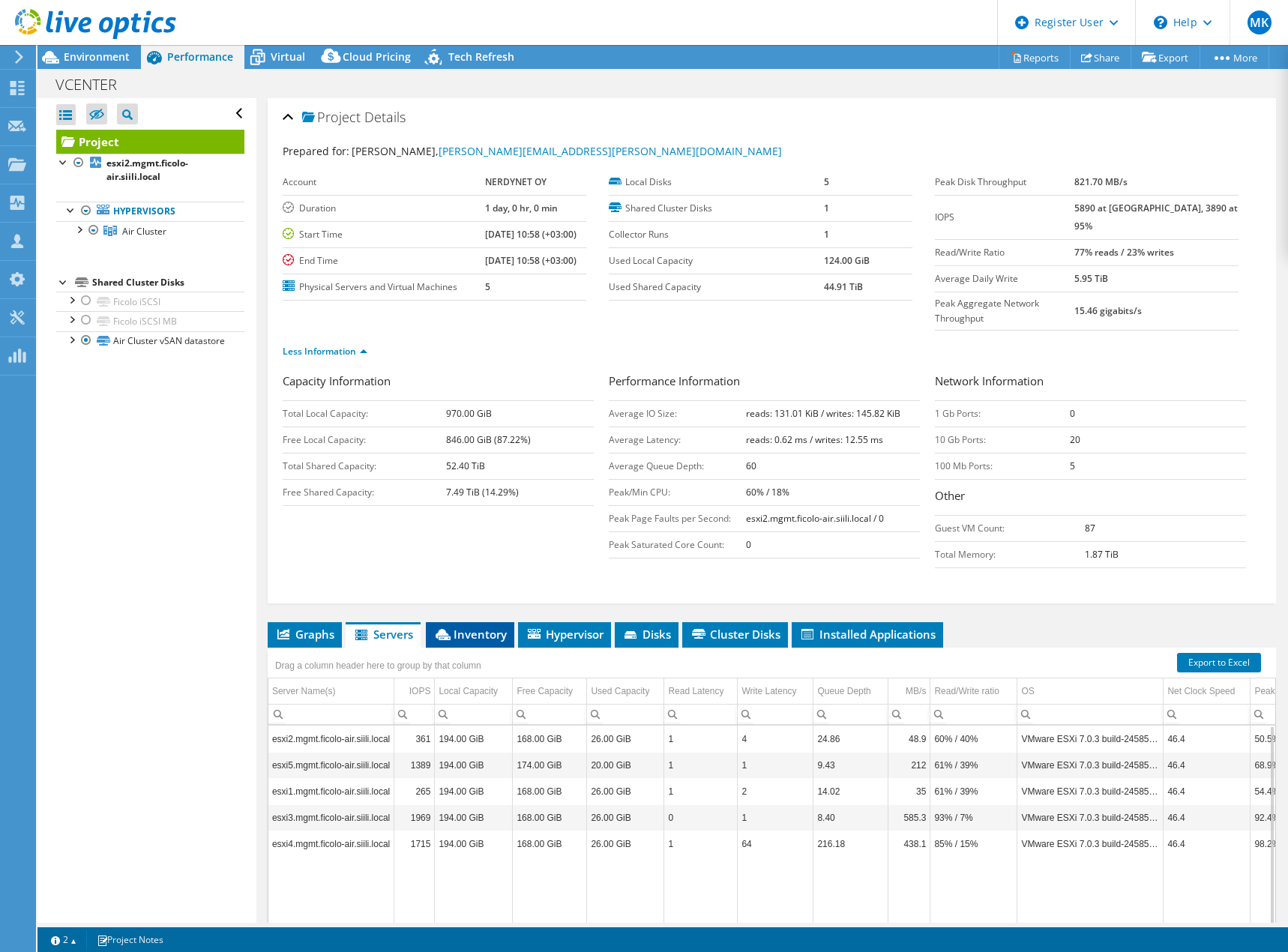
click at [473, 627] on span "Inventory" at bounding box center [470, 634] width 74 height 15
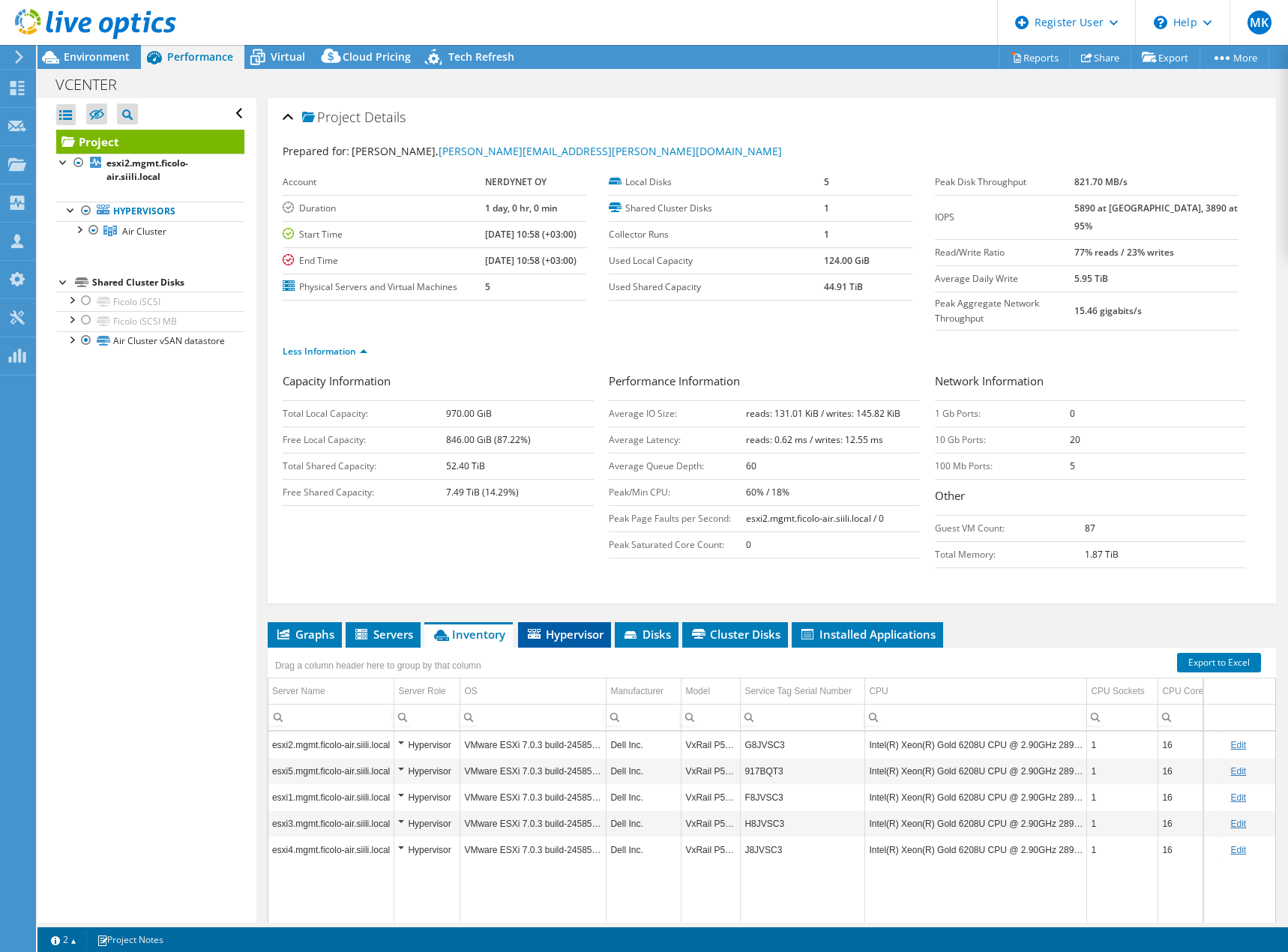
click at [566, 627] on span "Hypervisor" at bounding box center [565, 634] width 78 height 15
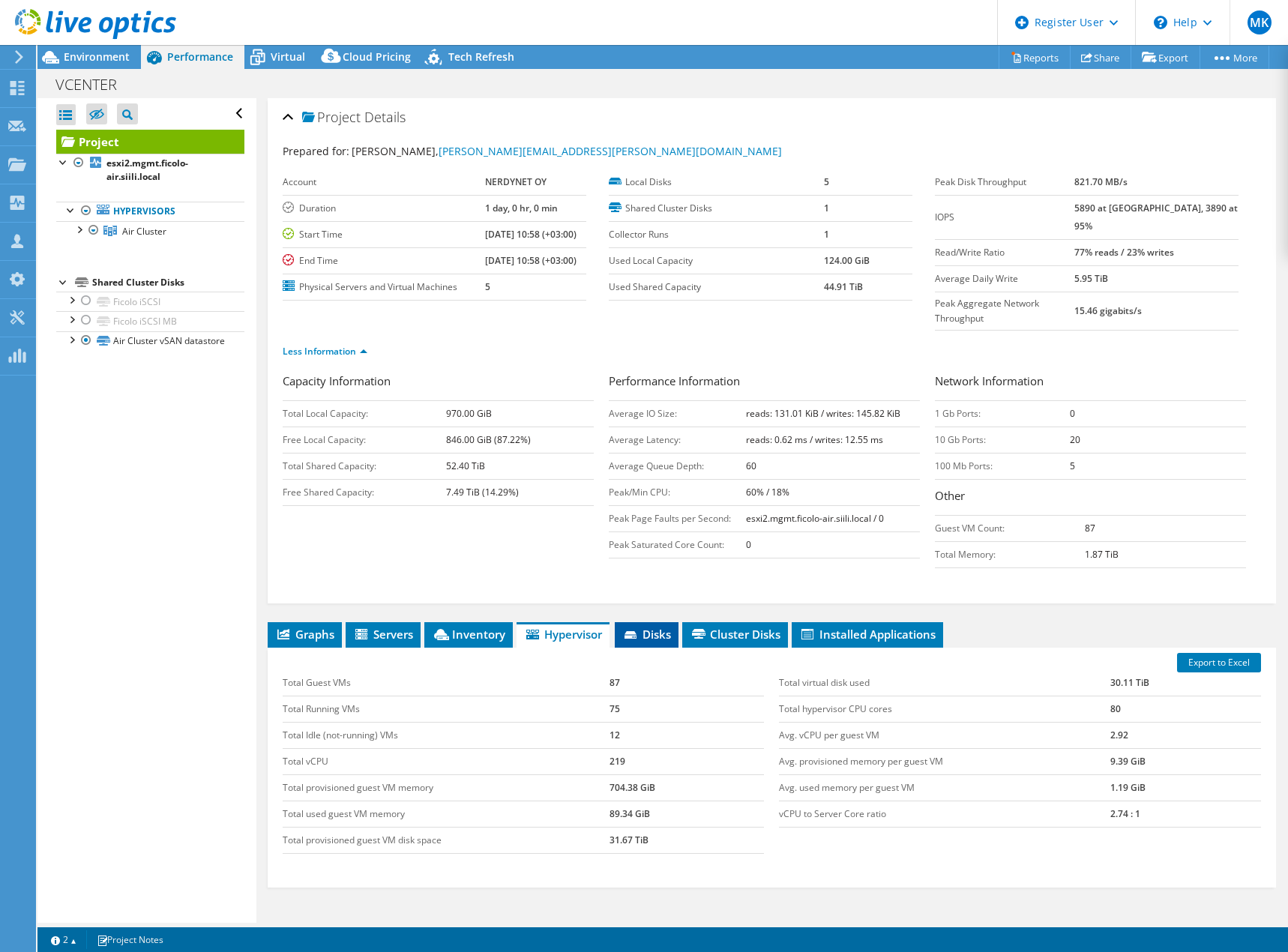
click at [648, 627] on span "Disks" at bounding box center [647, 634] width 49 height 15
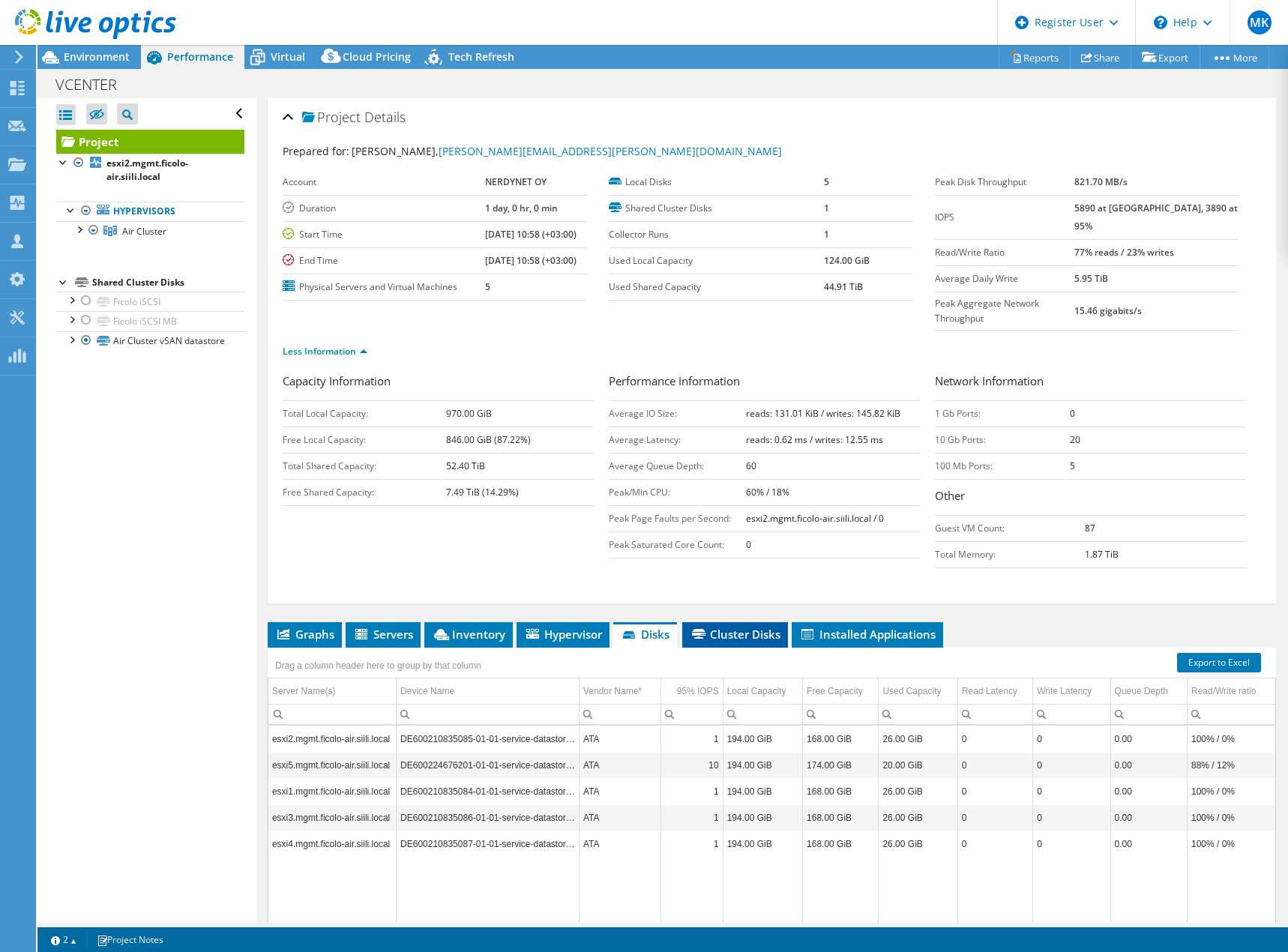
click at [747, 627] on span "Cluster Disks" at bounding box center [736, 634] width 91 height 15
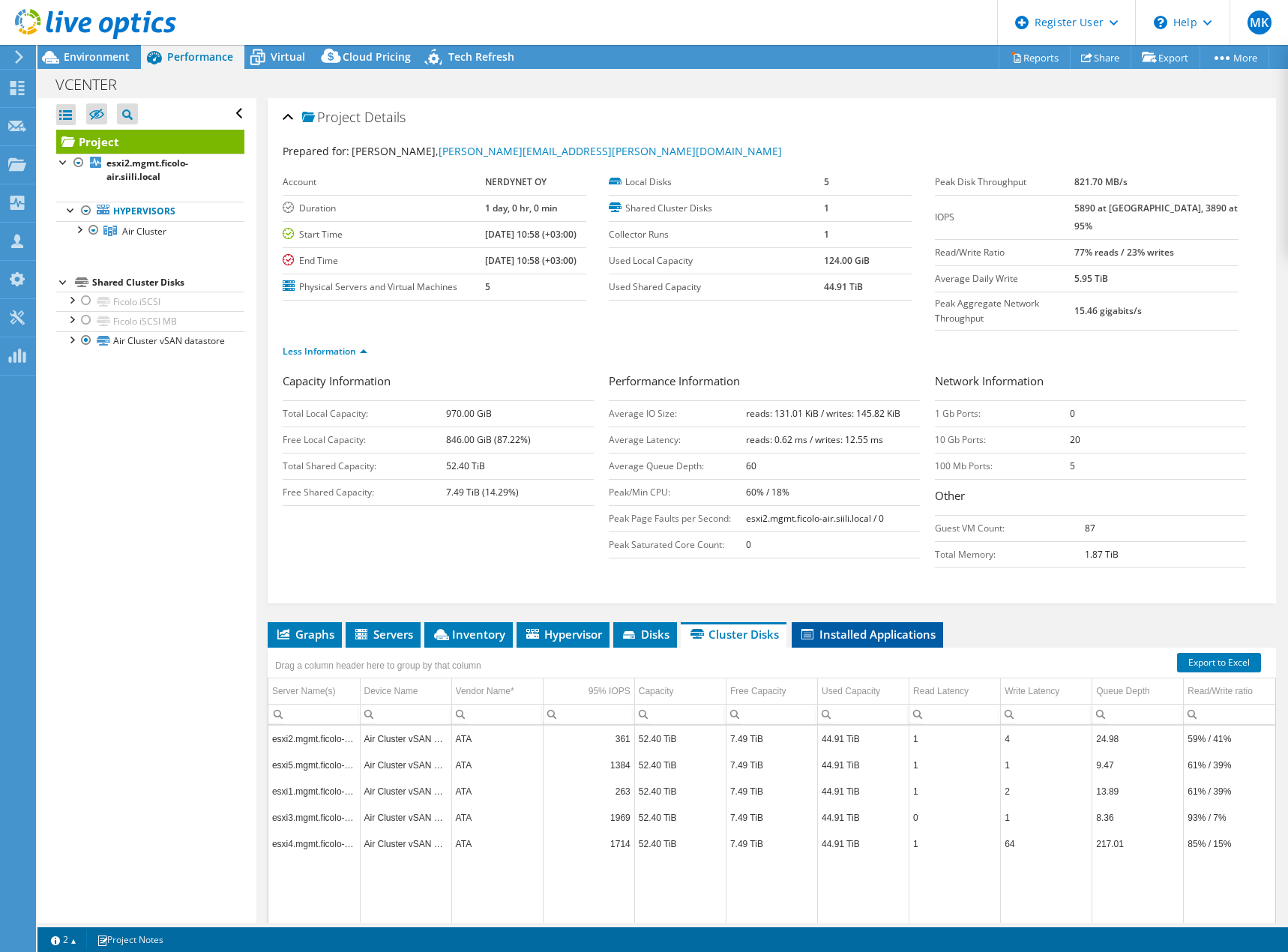
click at [844, 627] on span "Installed Applications" at bounding box center [868, 634] width 136 height 15
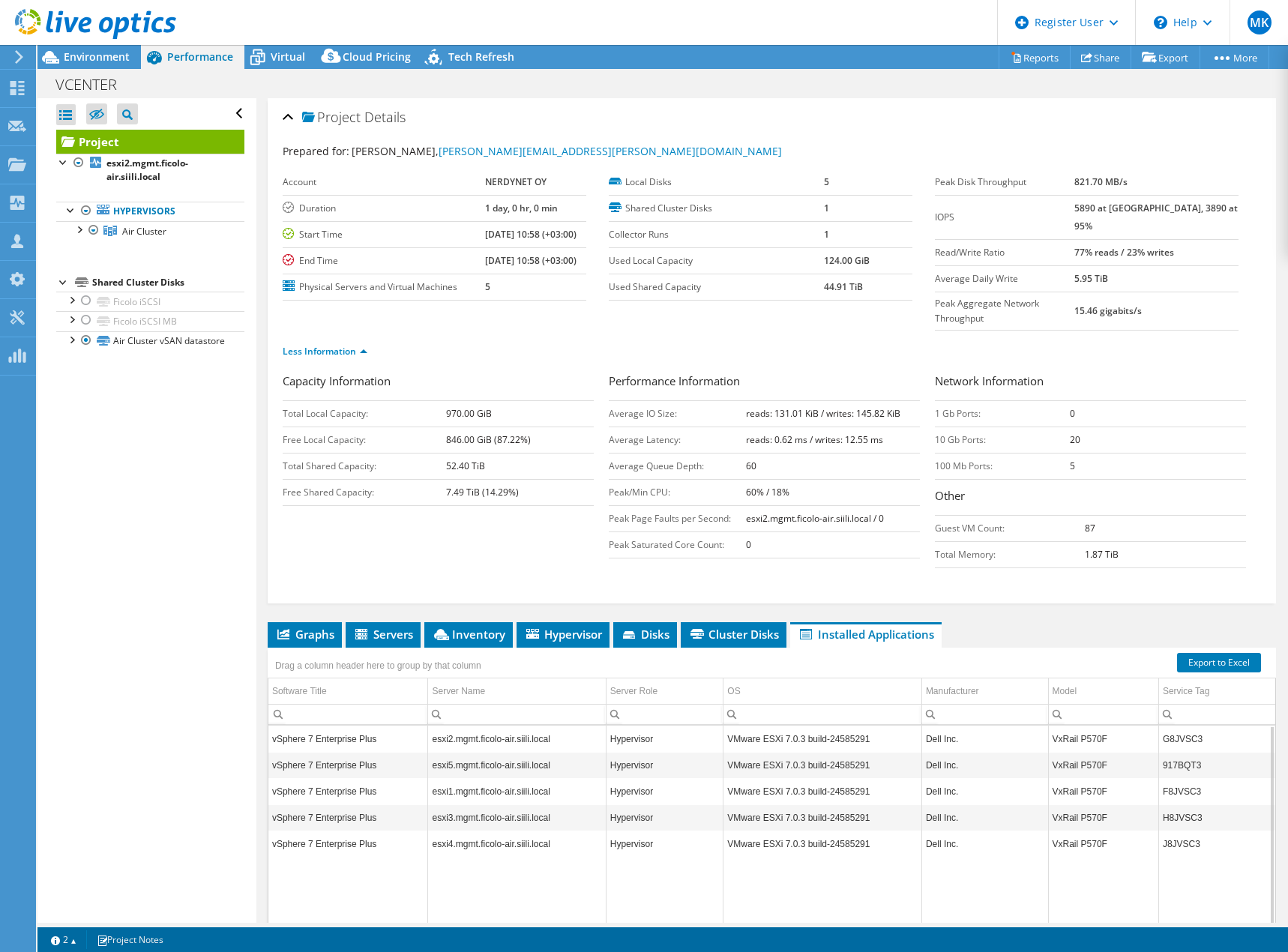
click at [322, 860] on td "Data grid" at bounding box center [347, 910] width 159 height 108
click at [87, 56] on span "Environment" at bounding box center [97, 57] width 66 height 14
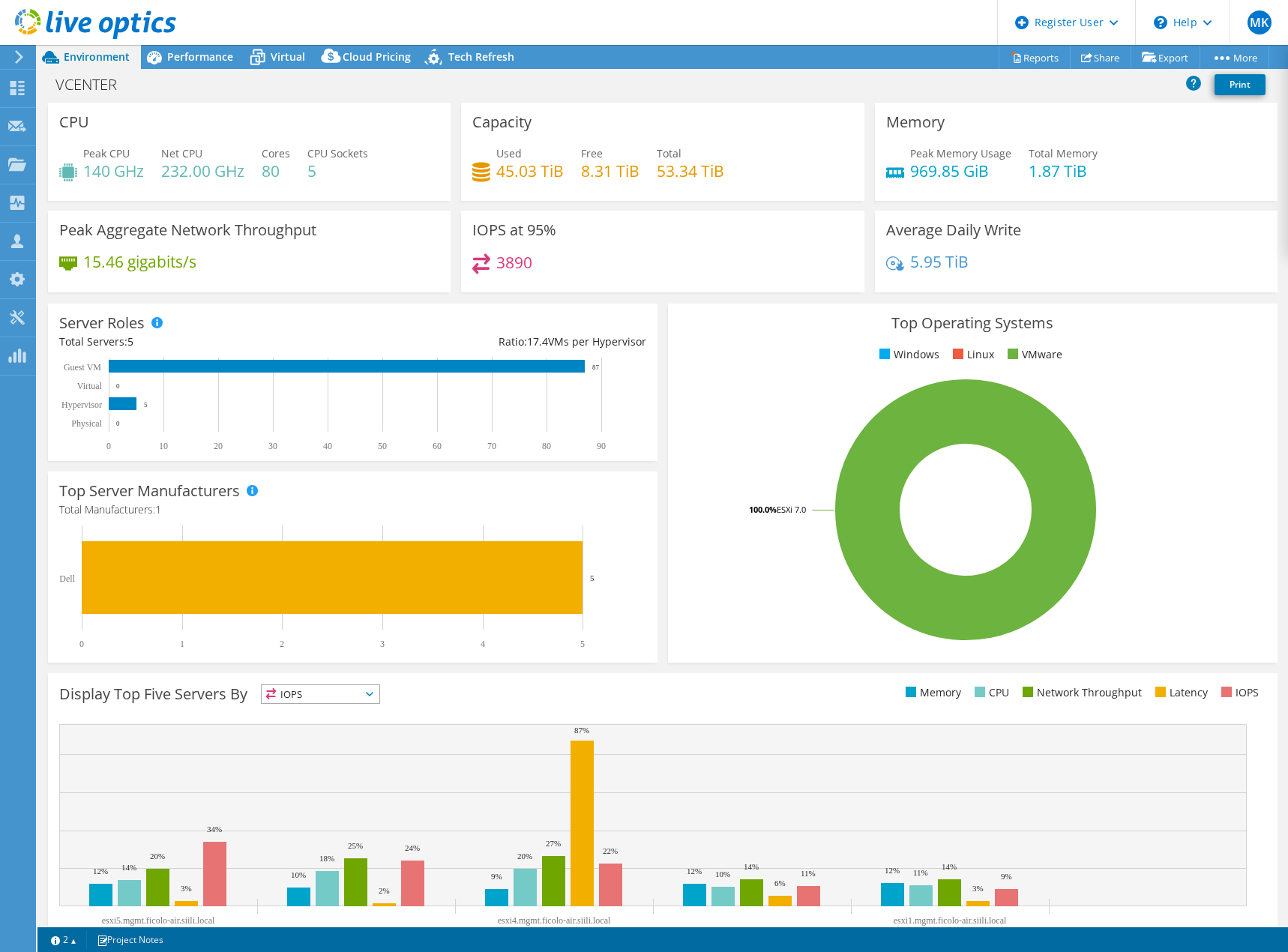
click at [42, 669] on section "CPU Peak CPU 140 GHz Net CPU 232.00 GHz Cores 80 CPU Sockets 5 Capacity Used 45…" at bounding box center [663, 539] width 1251 height 874
click at [201, 55] on span "Performance" at bounding box center [200, 57] width 66 height 14
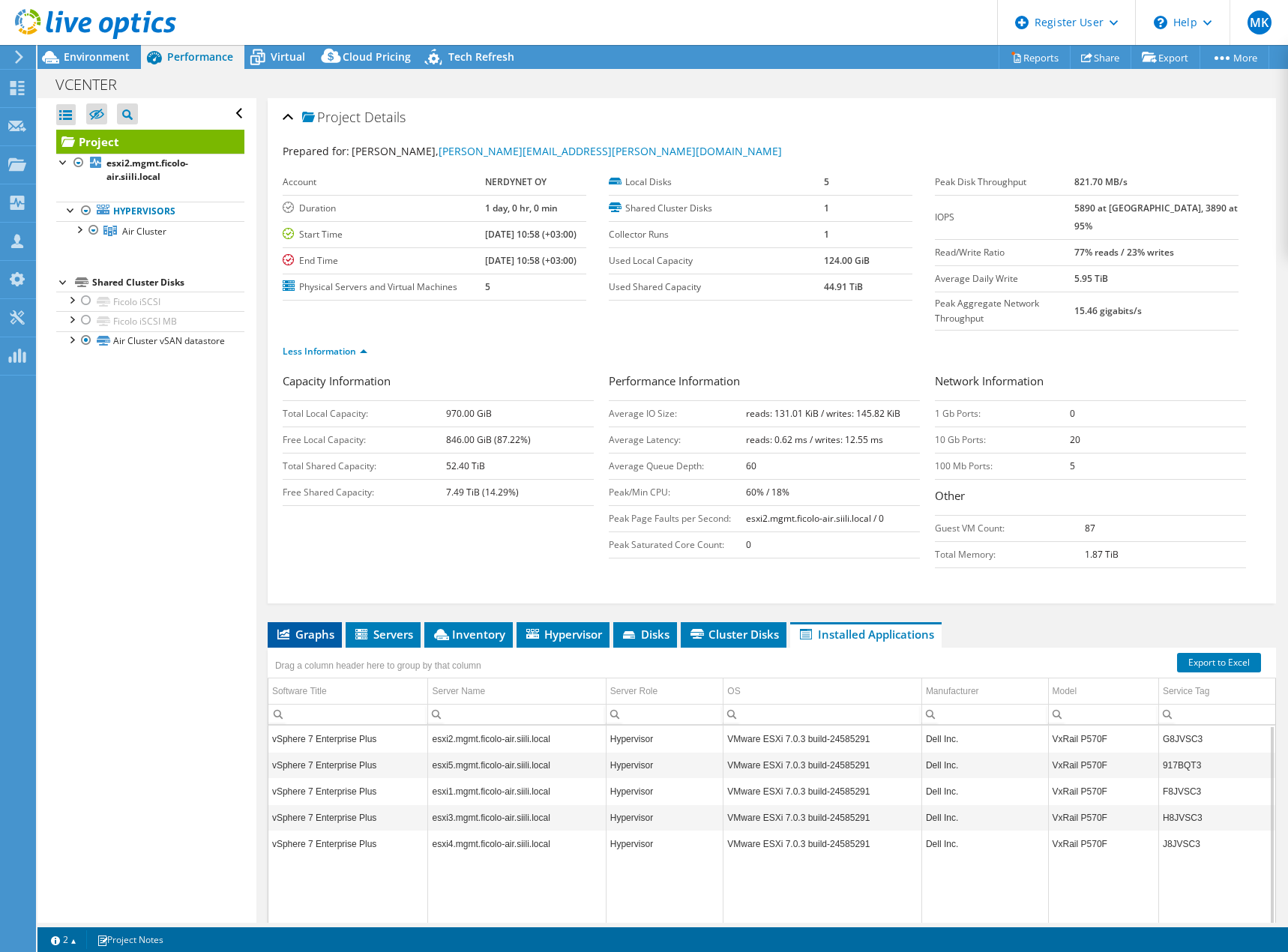
click at [311, 627] on span "Graphs" at bounding box center [305, 634] width 60 height 15
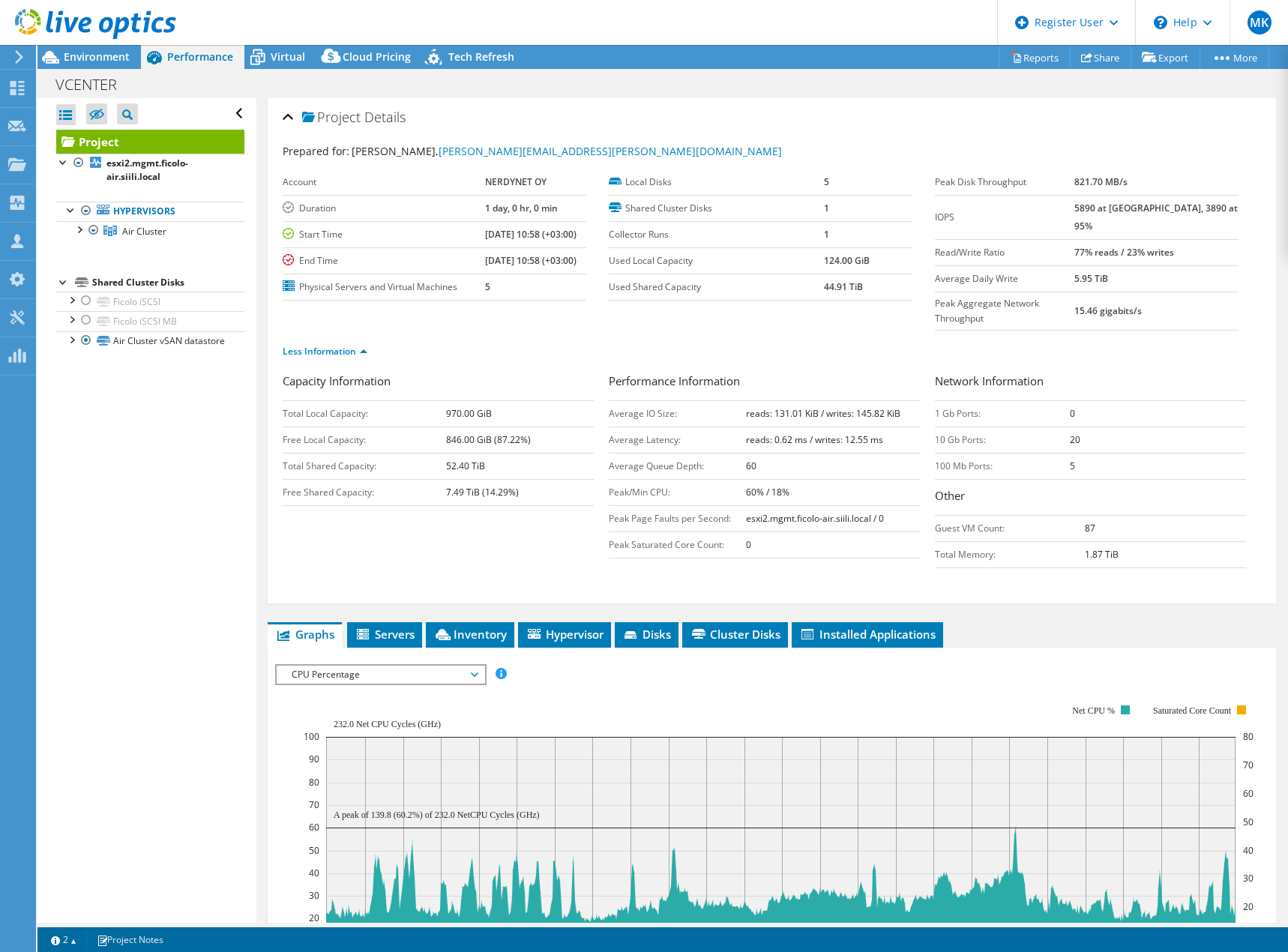
drag, startPoint x: 479, startPoint y: 645, endPoint x: 470, endPoint y: 647, distance: 9.2
click at [479, 666] on span "CPU Percentage" at bounding box center [380, 675] width 208 height 18
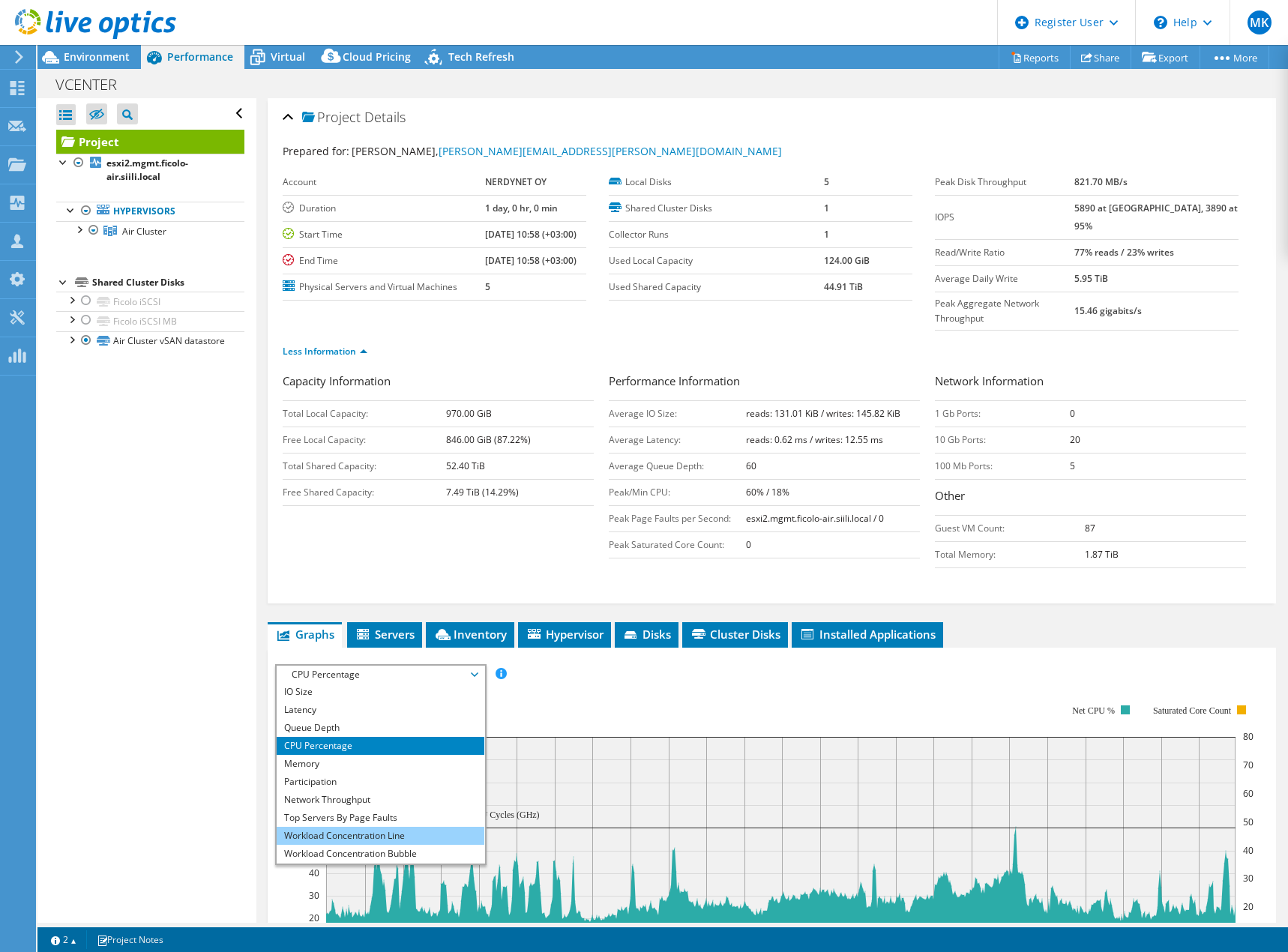
scroll to position [54, 0]
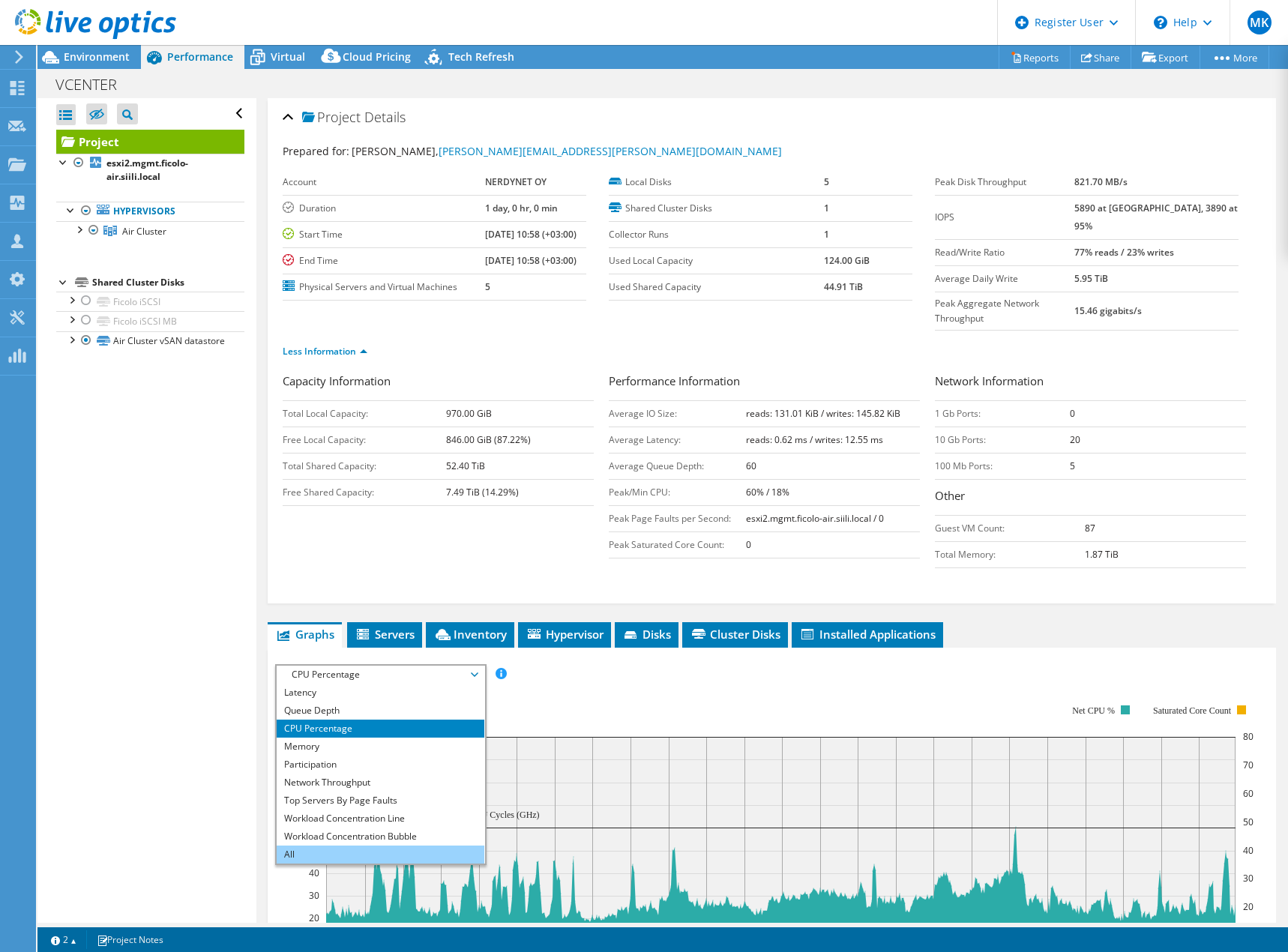
click at [369, 846] on li "All" at bounding box center [380, 855] width 208 height 18
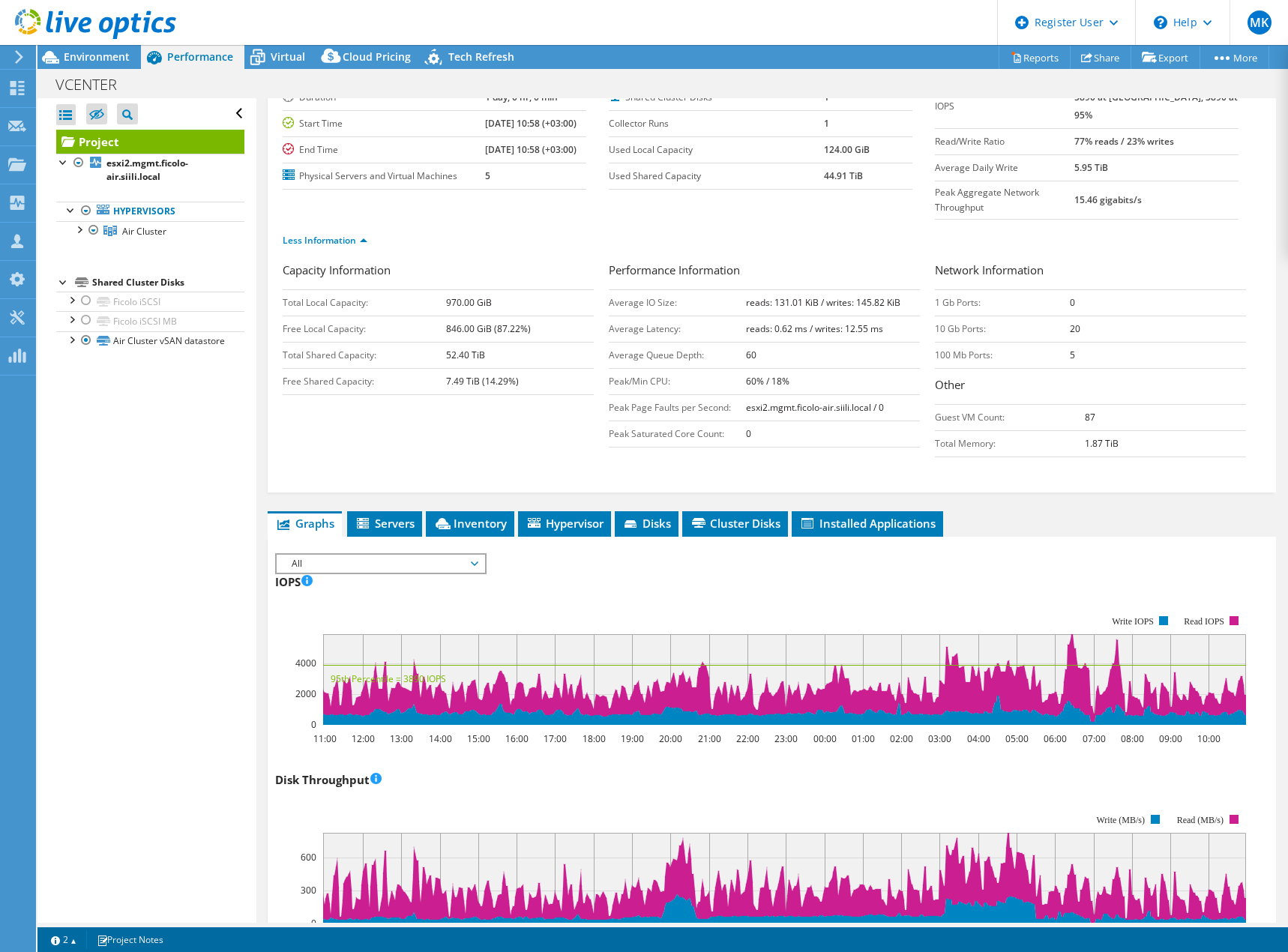
scroll to position [0, 0]
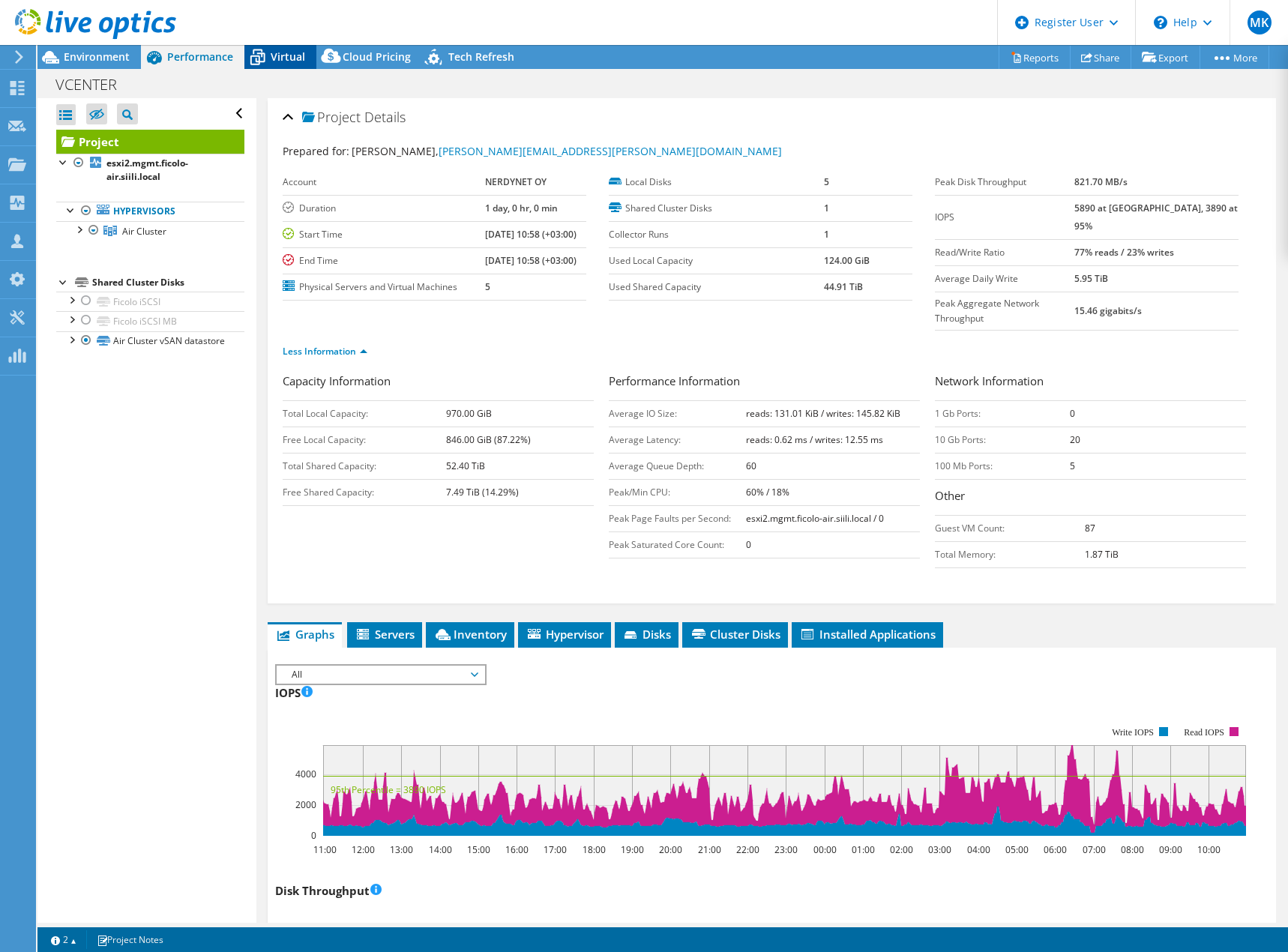
click at [287, 55] on span "Virtual" at bounding box center [288, 57] width 35 height 14
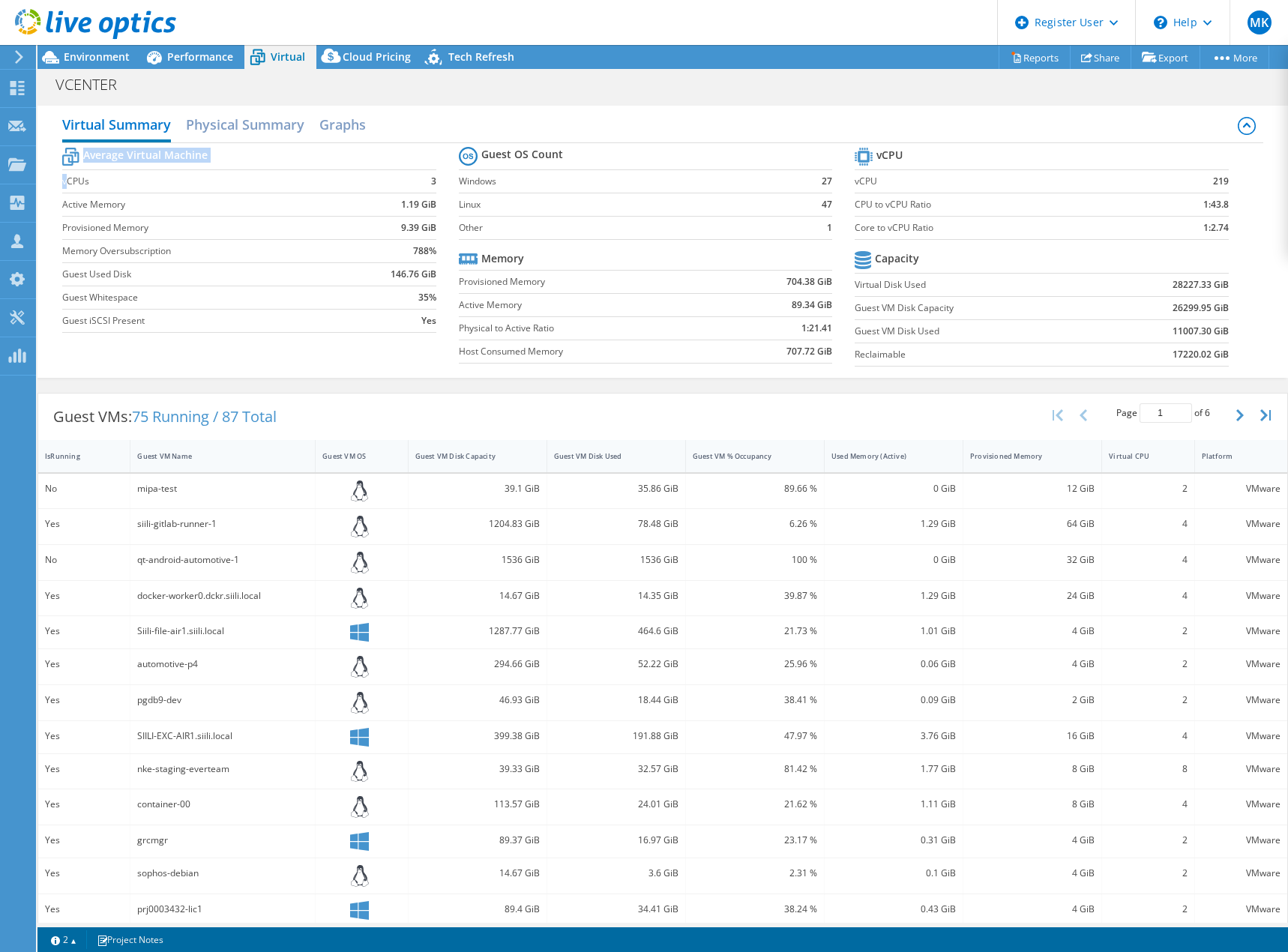
drag, startPoint x: 67, startPoint y: 183, endPoint x: 439, endPoint y: 183, distance: 372.0
click at [439, 183] on section "Average Virtual Machine vCPUs 3 Active Memory 1.19 GiB Provisioned Memory 9.39 …" at bounding box center [260, 242] width 396 height 197
click at [436, 183] on section "Average Virtual Machine vCPUs 3 Active Memory 1.19 GiB Provisioned Memory 9.39 …" at bounding box center [260, 242] width 396 height 197
drag, startPoint x: 139, startPoint y: 422, endPoint x: 286, endPoint y: 425, distance: 147.0
click at [286, 425] on div "Guest VMs: 75 Running / 87 Total" at bounding box center [165, 417] width 254 height 46
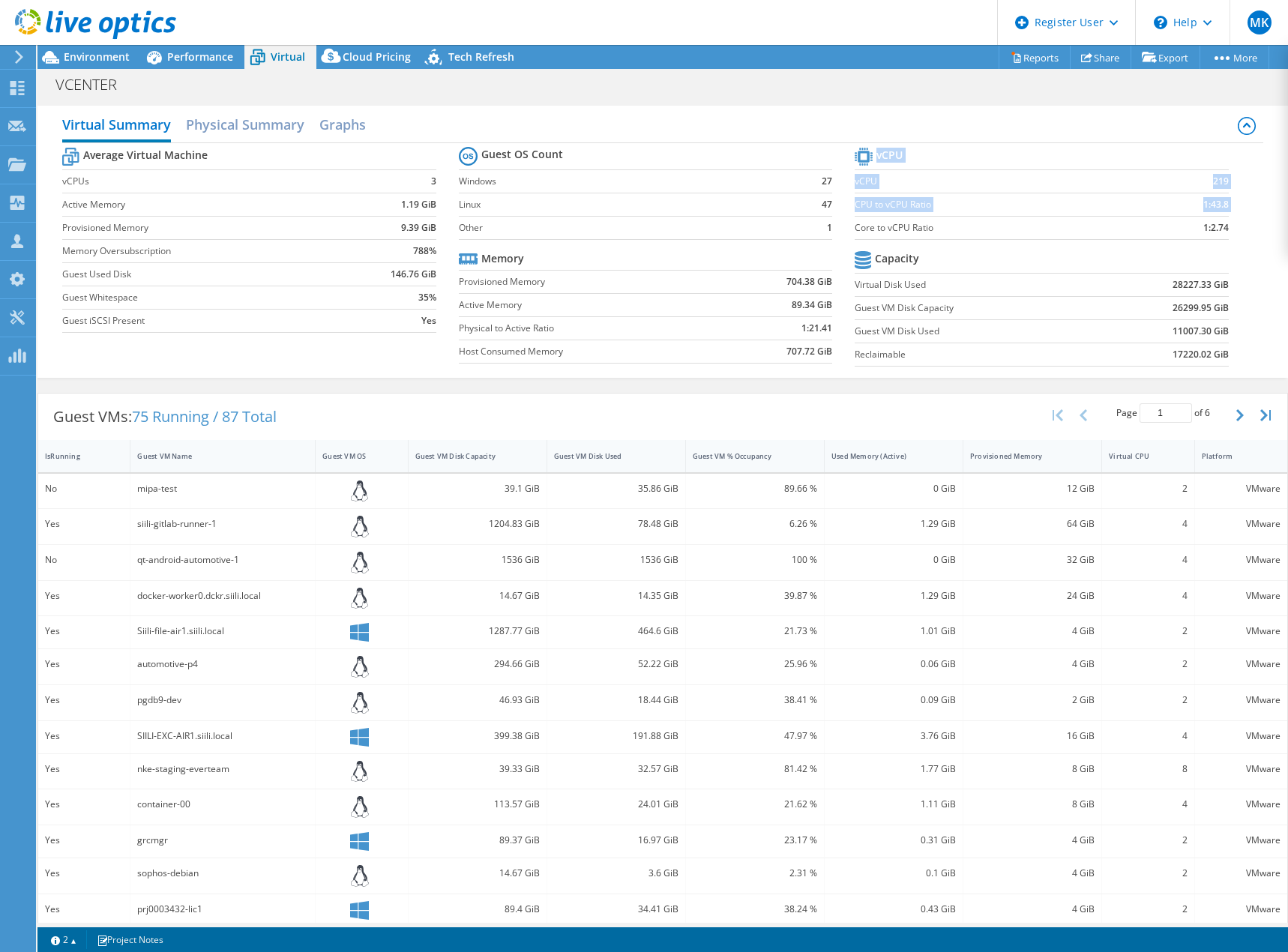
drag, startPoint x: 1220, startPoint y: 225, endPoint x: 851, endPoint y: 231, distance: 369.0
click at [855, 231] on section "vCPU vCPU 219 CPU to vCPU Ratio 1:43.8 Core to vCPU Ratio 1:2.74 Capacity Virtu…" at bounding box center [1053, 259] width 396 height 230
click at [1098, 229] on label "Core to vCPU Ratio" at bounding box center [999, 228] width 289 height 15
click at [365, 52] on span "Cloud Pricing" at bounding box center [377, 57] width 69 height 14
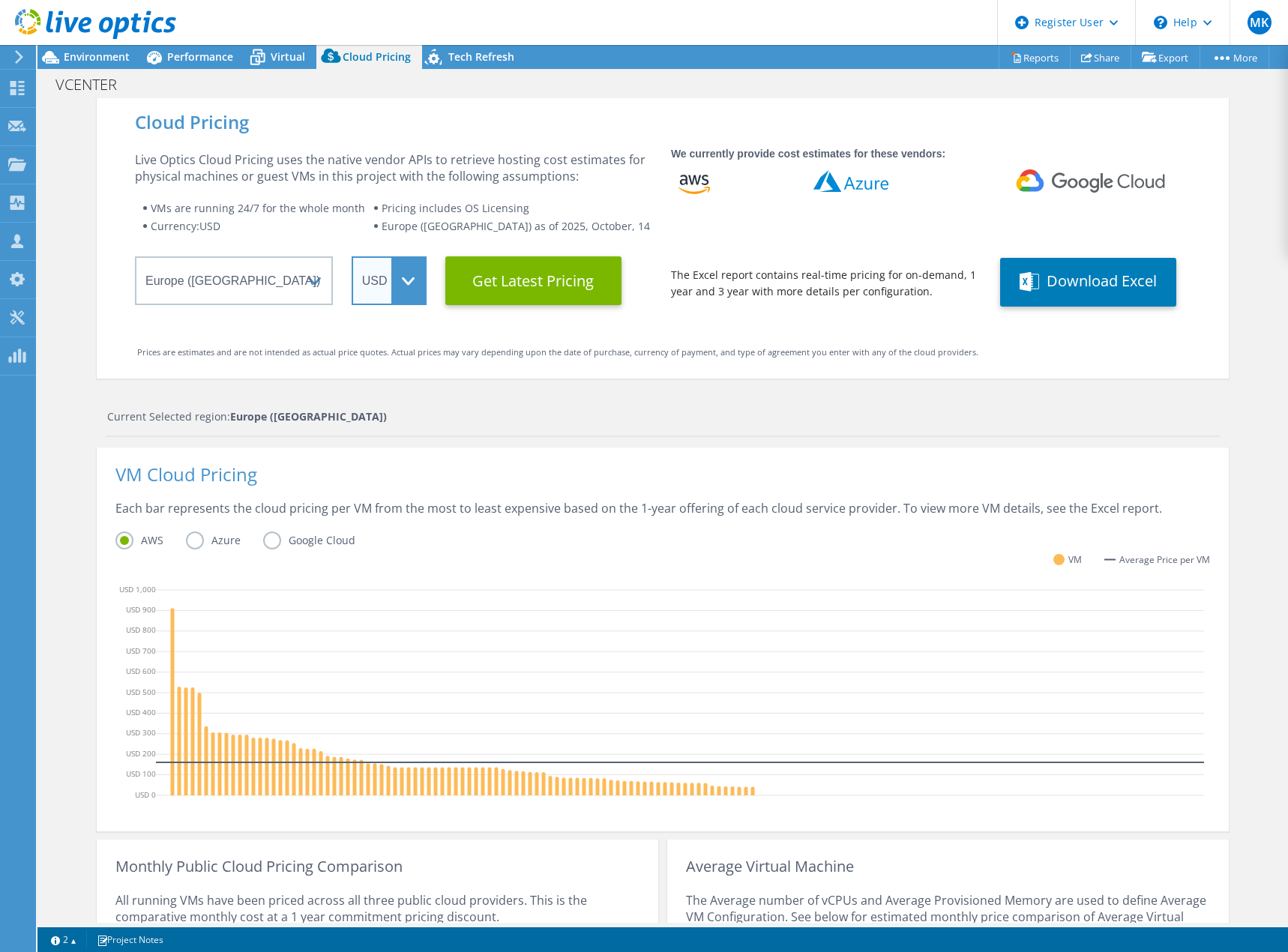
click at [407, 283] on select "ARS AUD BRL CAD CHF CLP CNY DKK EUR GBP HKD HUF INR JPY MXN MYR NOK NZD PEN SEK…" at bounding box center [389, 281] width 75 height 49
click at [352, 256] on select "ARS AUD BRL CAD CHF CLP CNY DKK EUR GBP HKD HUF INR JPY MXN MYR NOK NZD PEN SEK…" at bounding box center [389, 281] width 75 height 49
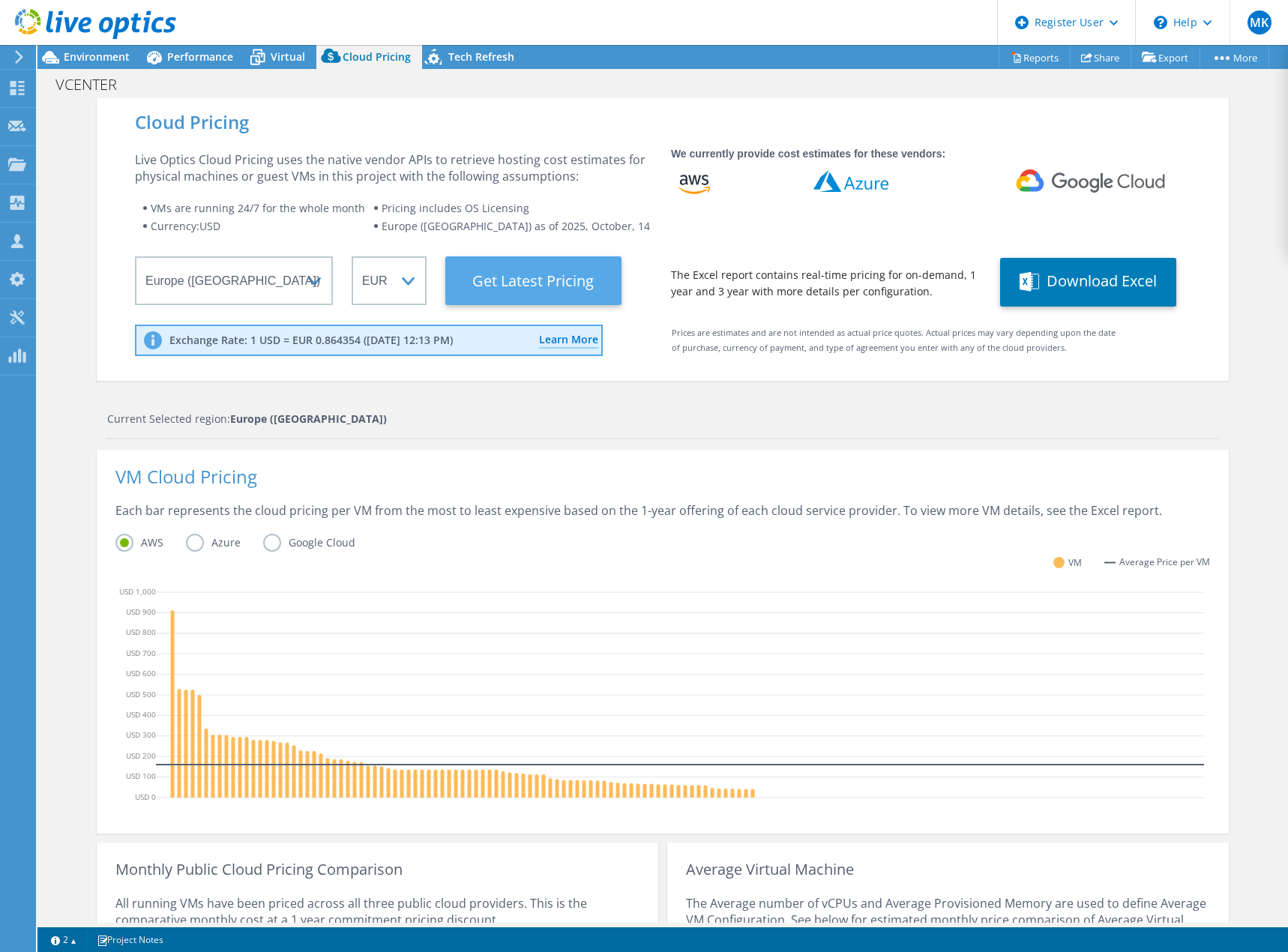
click at [505, 281] on Latest "Get Latest Pricing" at bounding box center [534, 281] width 176 height 49
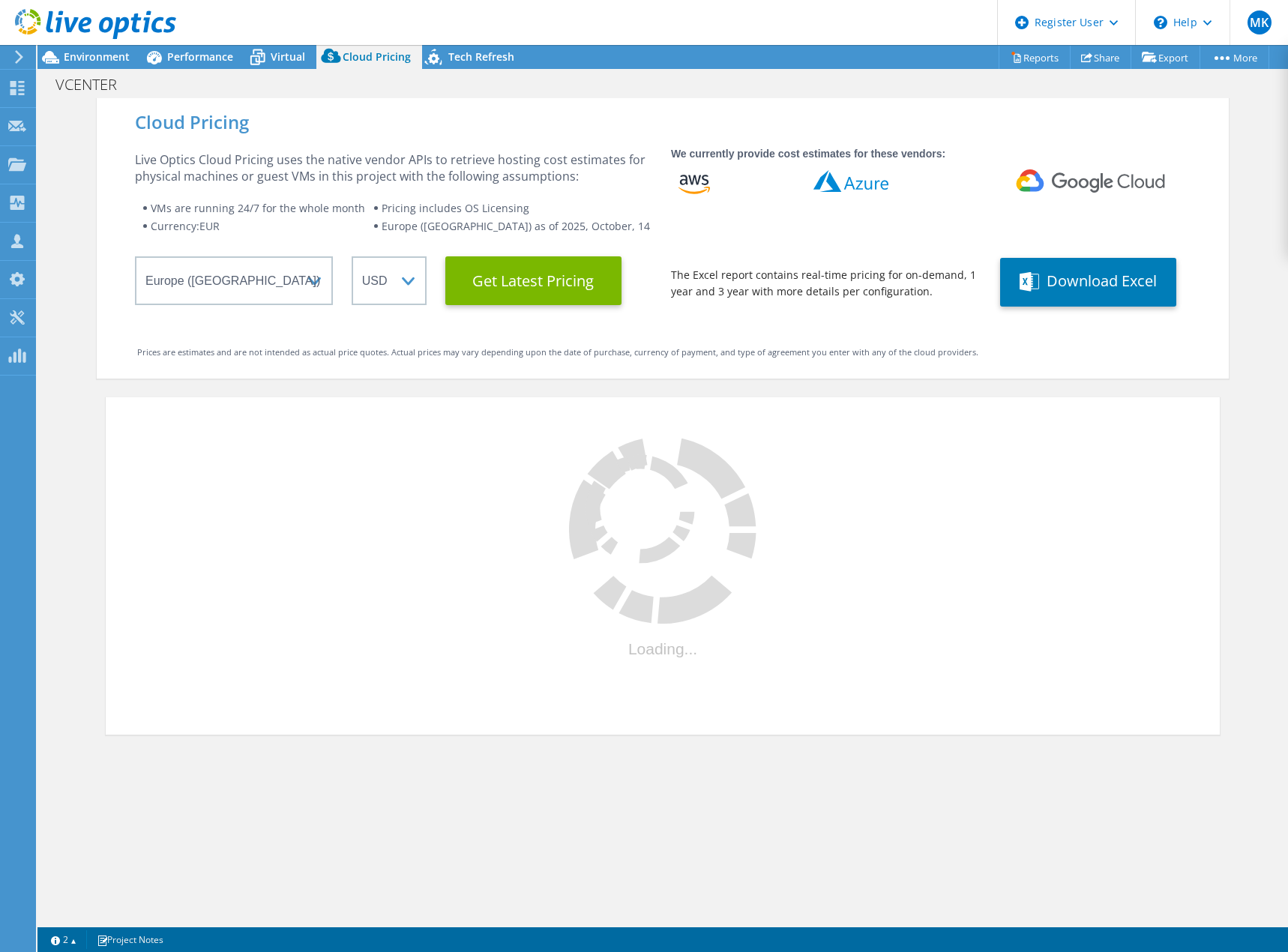
select select "EUR"
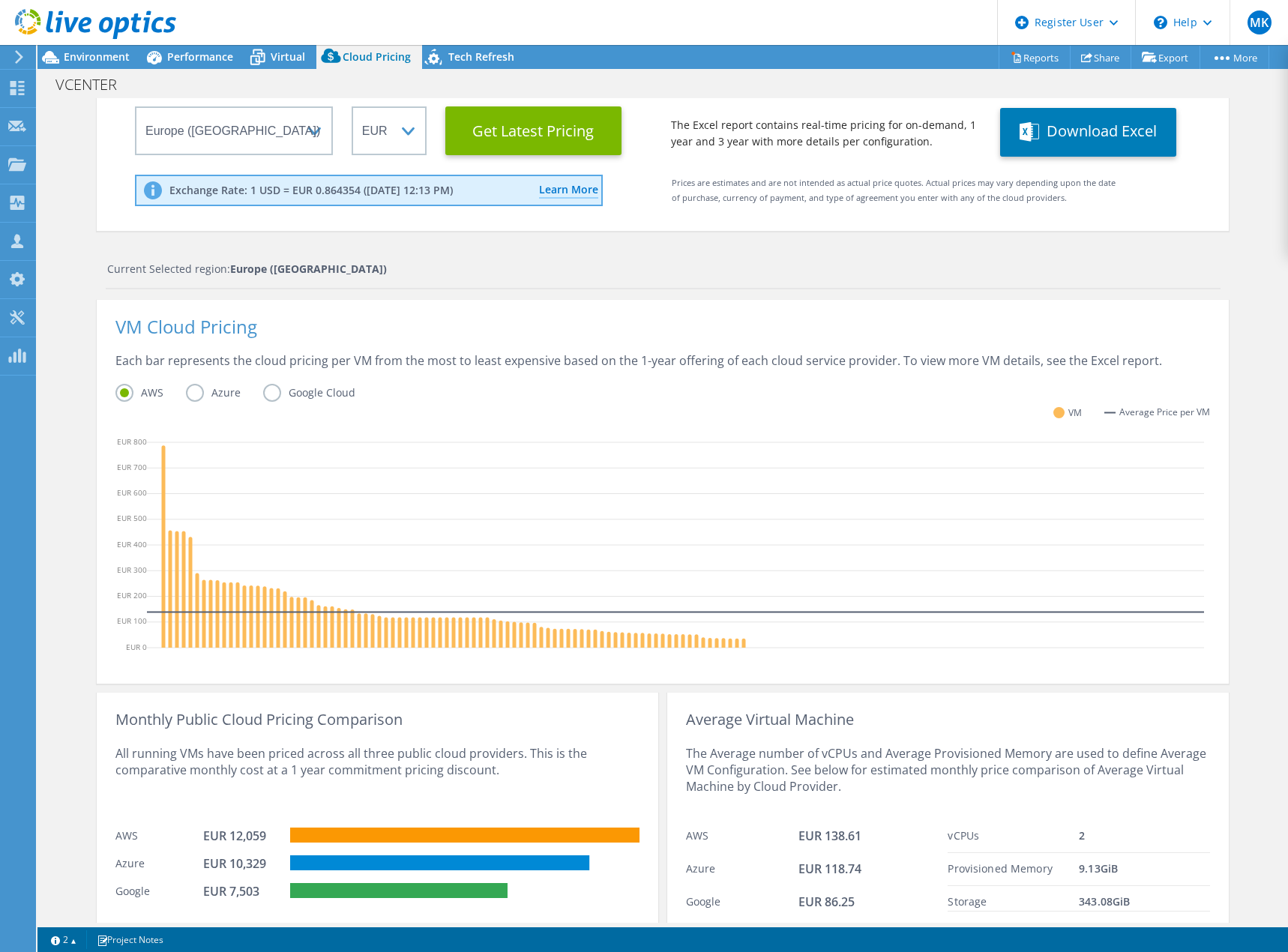
scroll to position [200, 0]
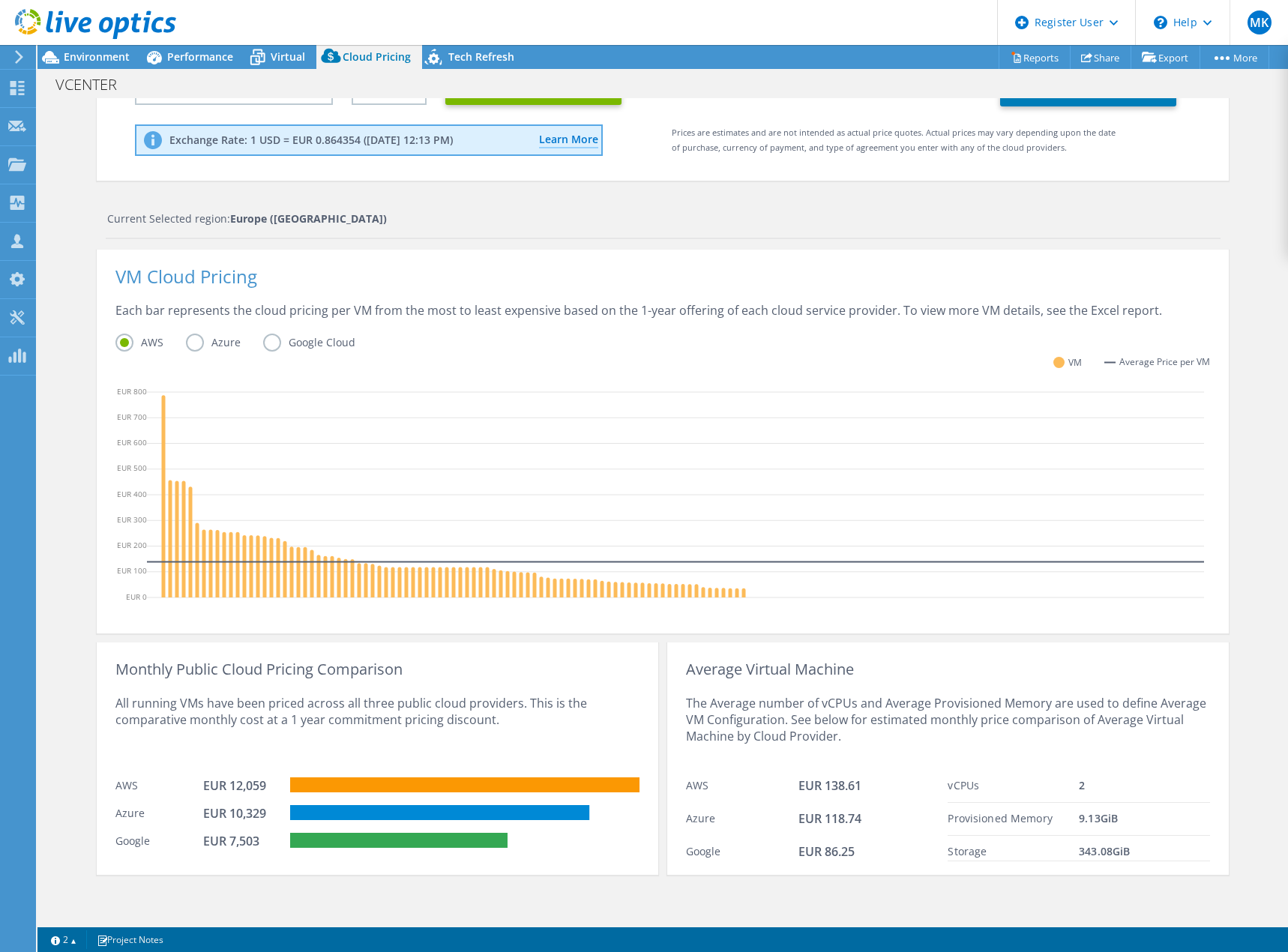
click at [192, 342] on label "Azure" at bounding box center [224, 343] width 77 height 18
click at [0, 0] on input "Azure" at bounding box center [0, 0] width 0 height 0
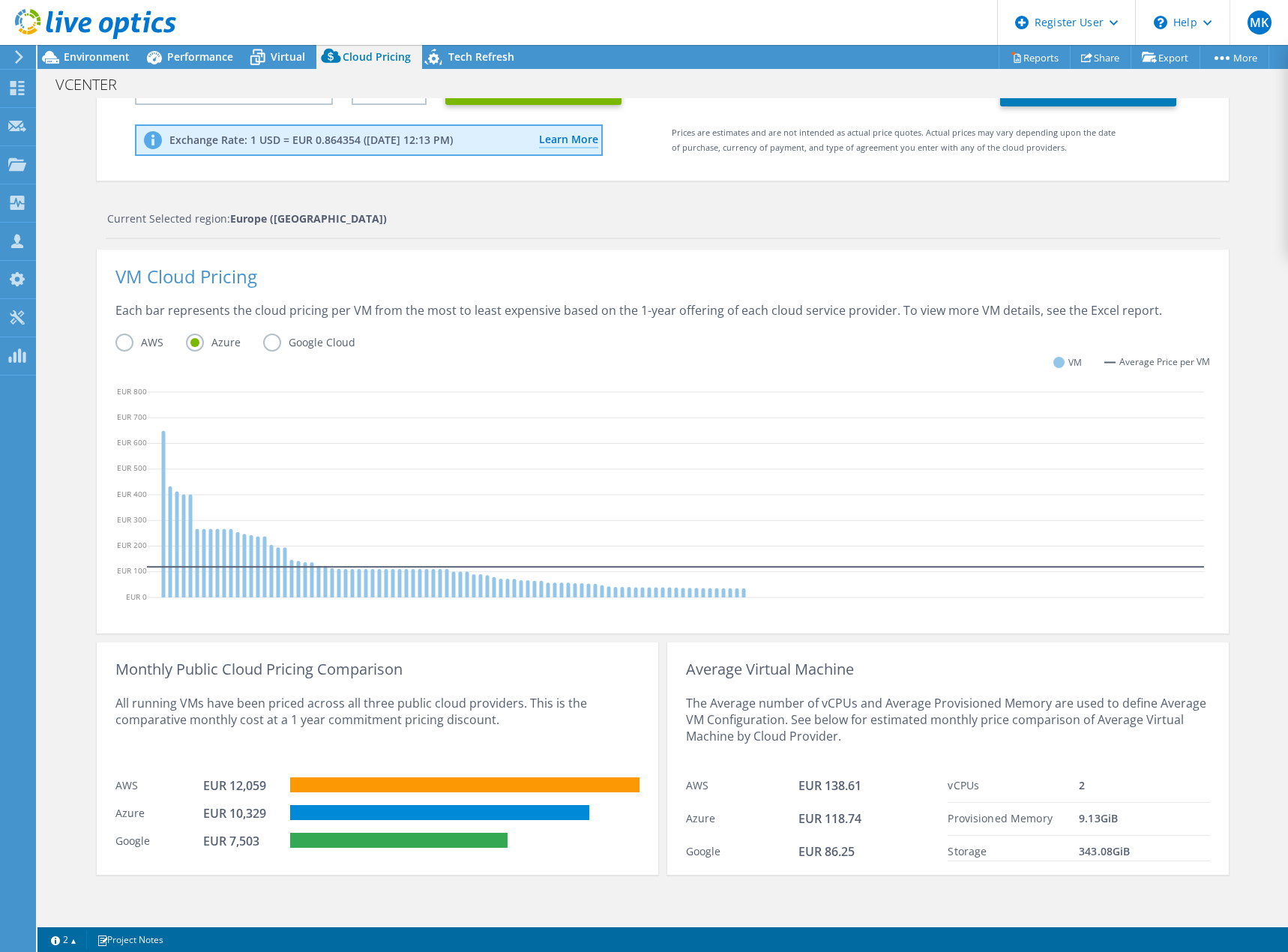
click at [264, 339] on label "Google Cloud" at bounding box center [321, 343] width 115 height 18
click at [0, 0] on input "Google Cloud" at bounding box center [0, 0] width 0 height 0
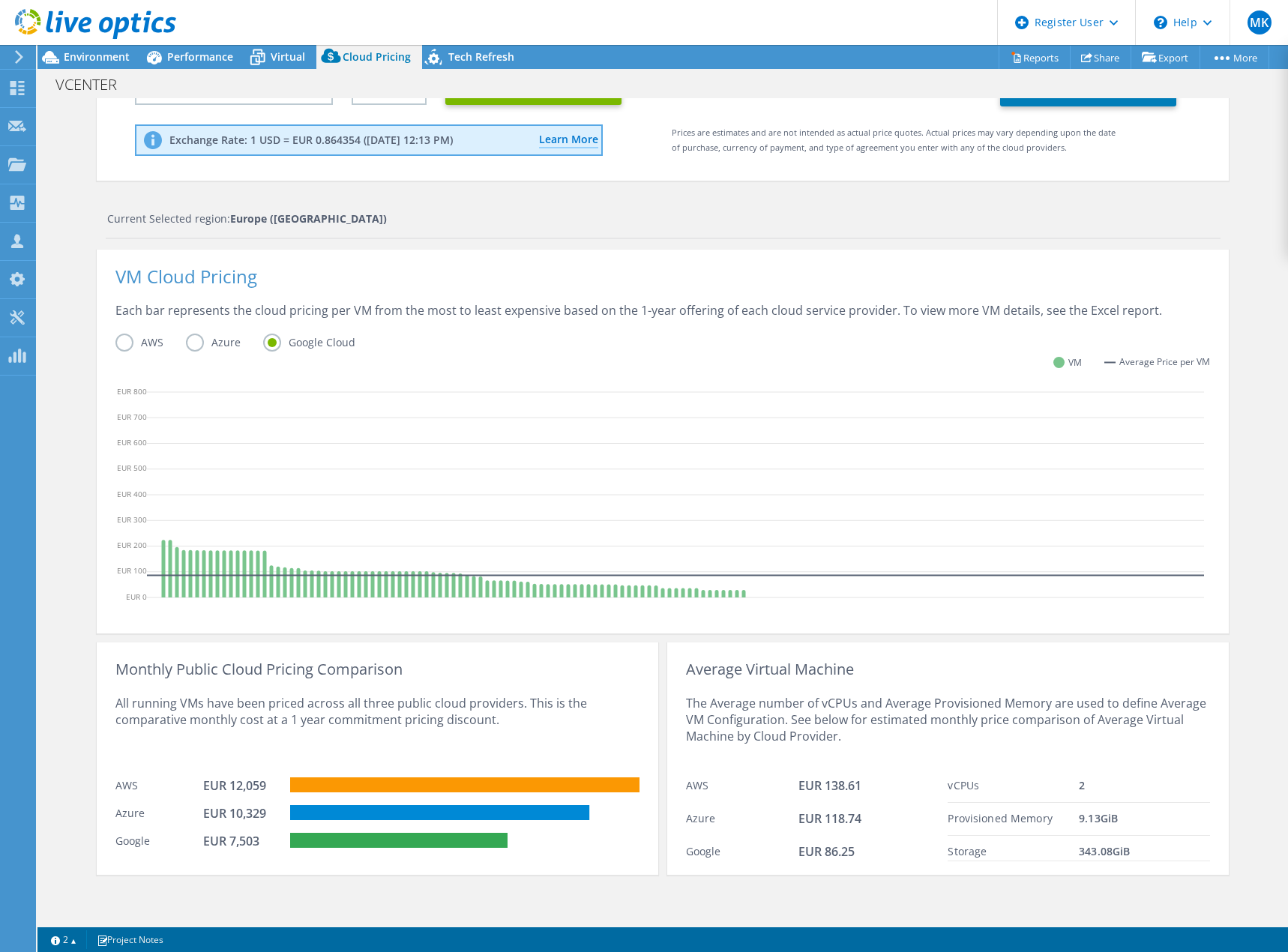
click at [116, 339] on label "AWS" at bounding box center [151, 343] width 70 height 18
click at [0, 0] on input "AWS" at bounding box center [0, 0] width 0 height 0
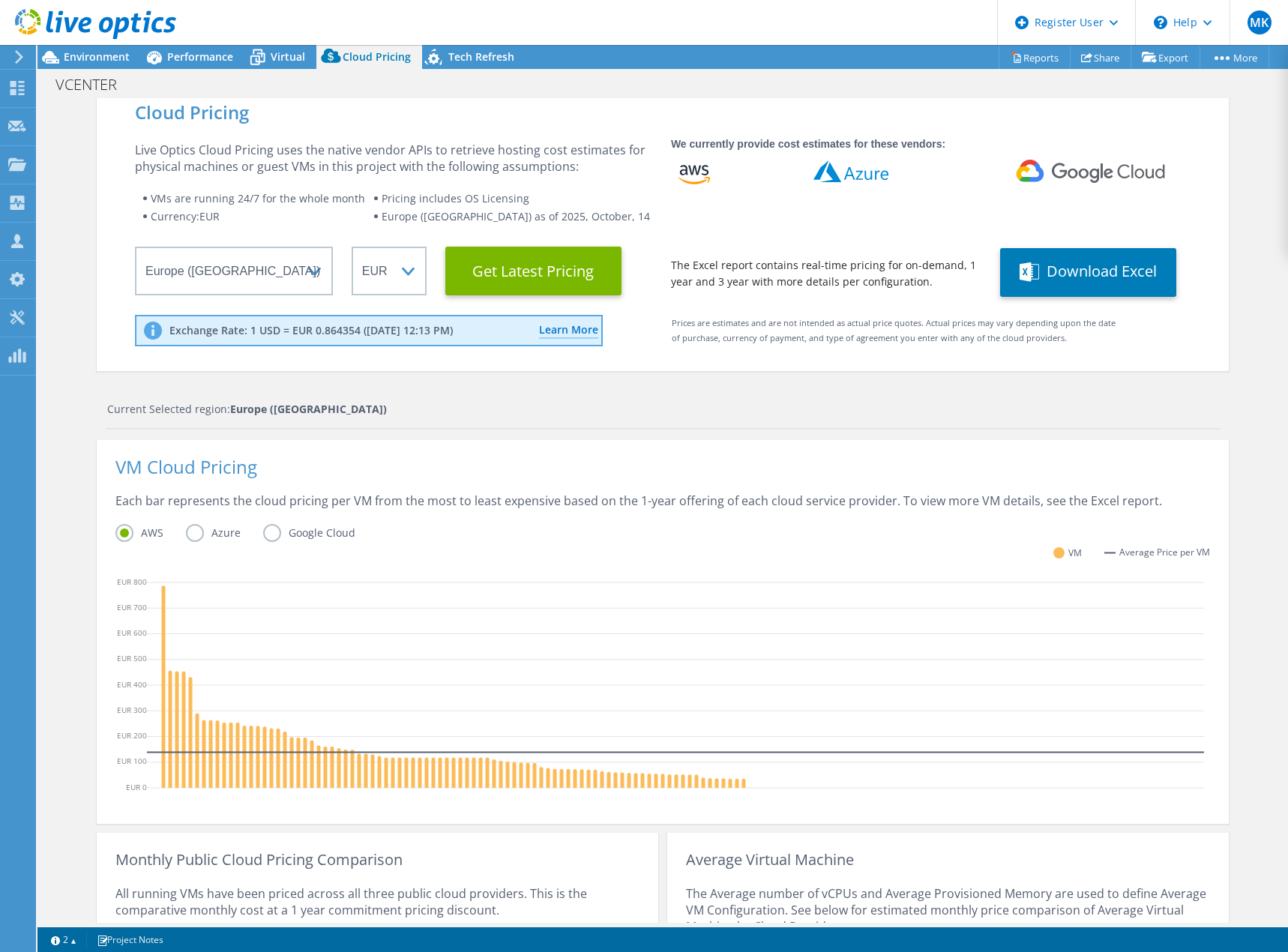
scroll to position [0, 0]
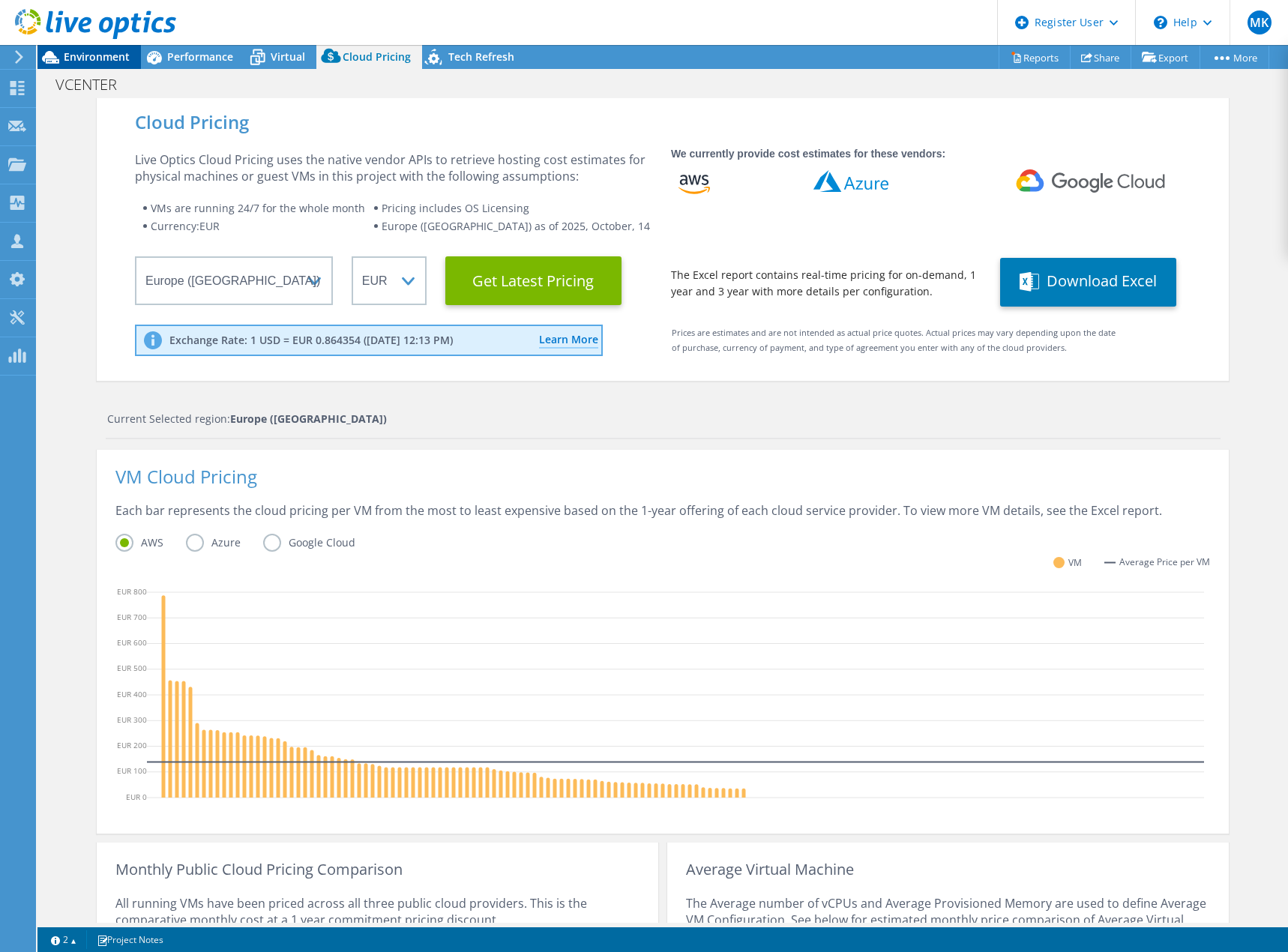
click at [88, 52] on span "Environment" at bounding box center [97, 57] width 66 height 14
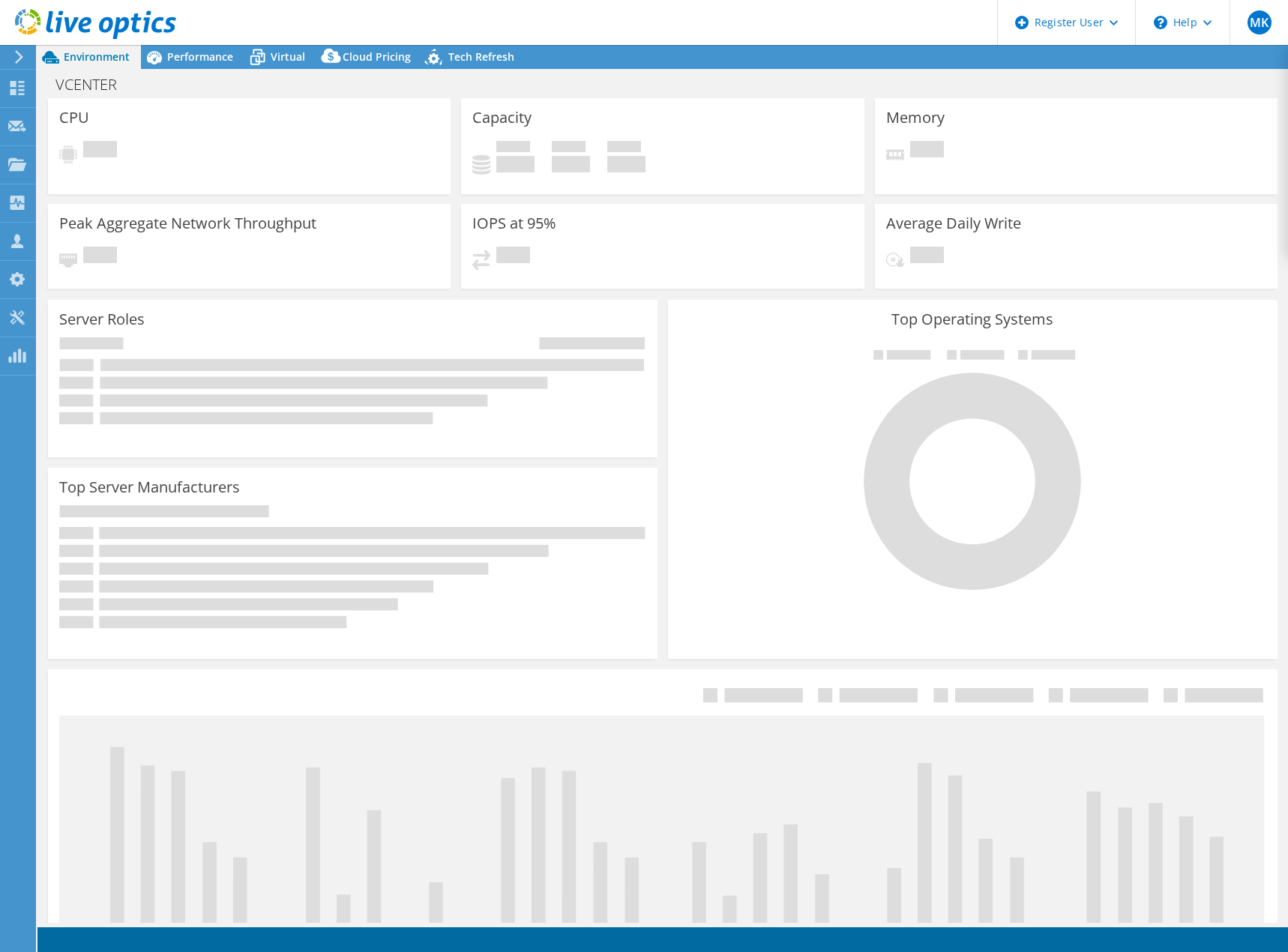
select select "EUFrankfurt"
select select "EUR"
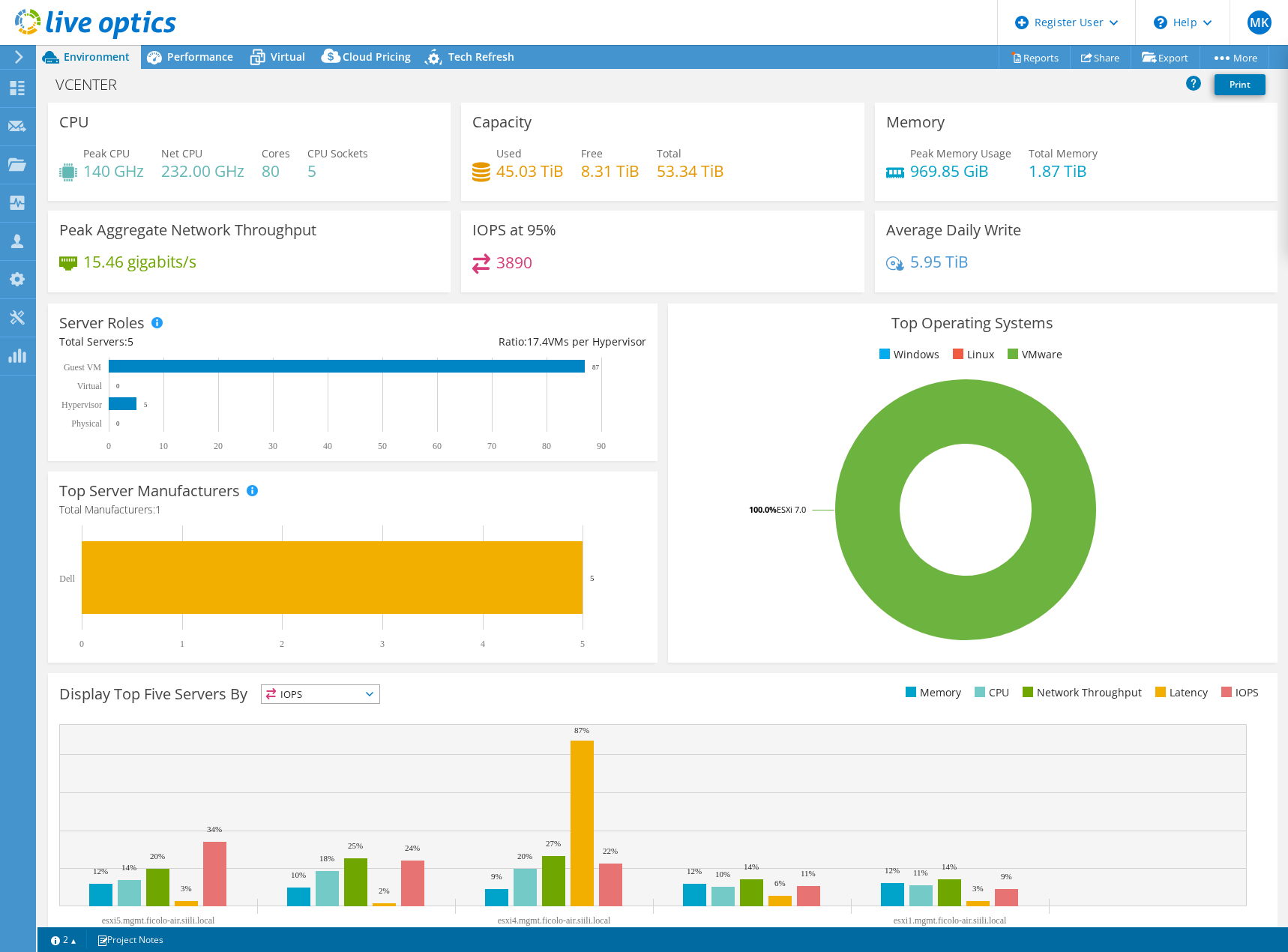
select select "EUFrankfurt"
select select "EUR"
